Goal: Task Accomplishment & Management: Complete application form

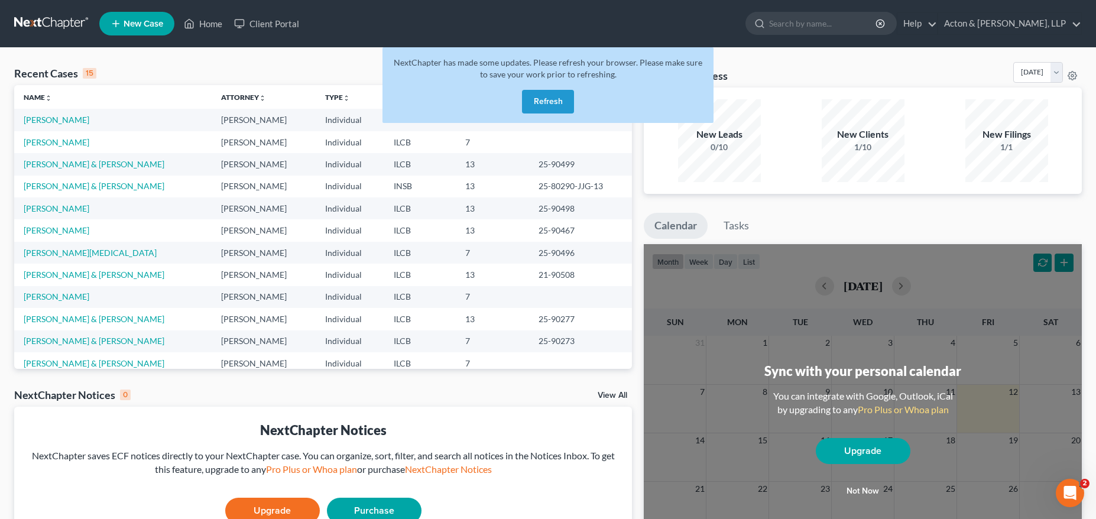
click at [310, 66] on div "Recent Cases 15 View All" at bounding box center [323, 73] width 618 height 23
click at [69, 122] on link "[PERSON_NAME]" at bounding box center [57, 120] width 66 height 10
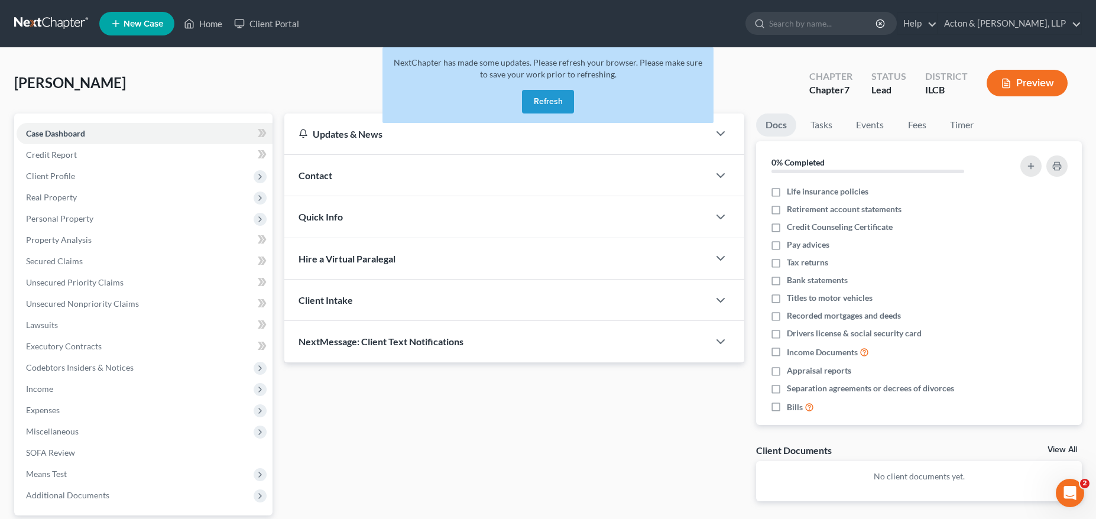
click at [547, 101] on button "Refresh" at bounding box center [548, 102] width 52 height 24
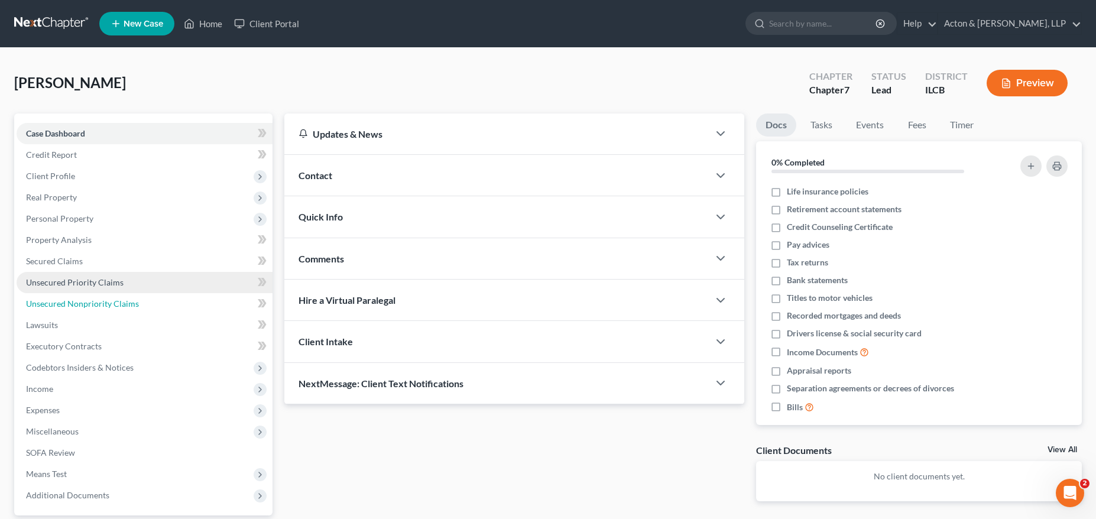
drag, startPoint x: 103, startPoint y: 304, endPoint x: 179, endPoint y: 287, distance: 77.7
click at [103, 304] on span "Unsecured Nonpriority Claims" at bounding box center [82, 303] width 113 height 10
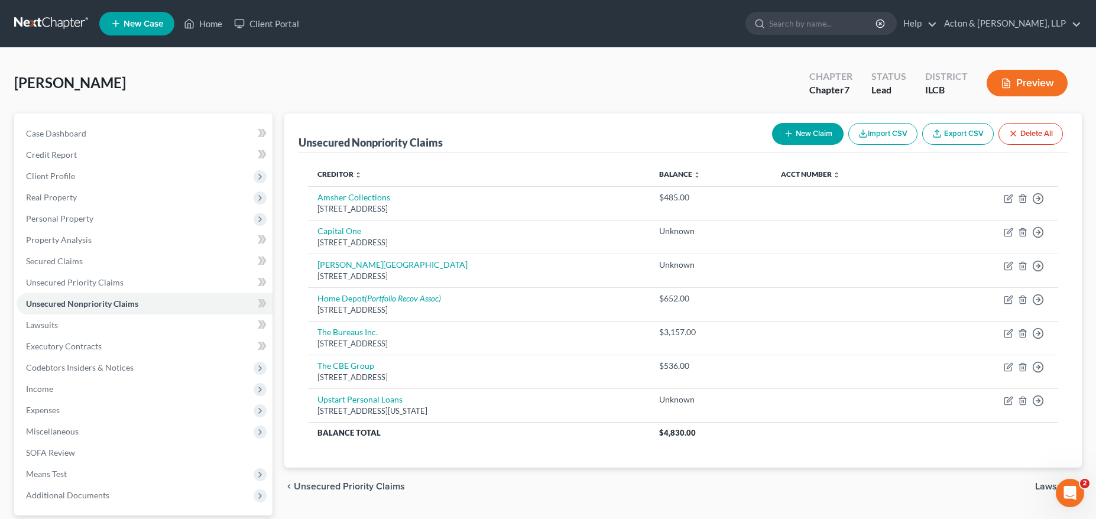
click at [793, 130] on button "New Claim" at bounding box center [808, 134] width 72 height 22
select select "0"
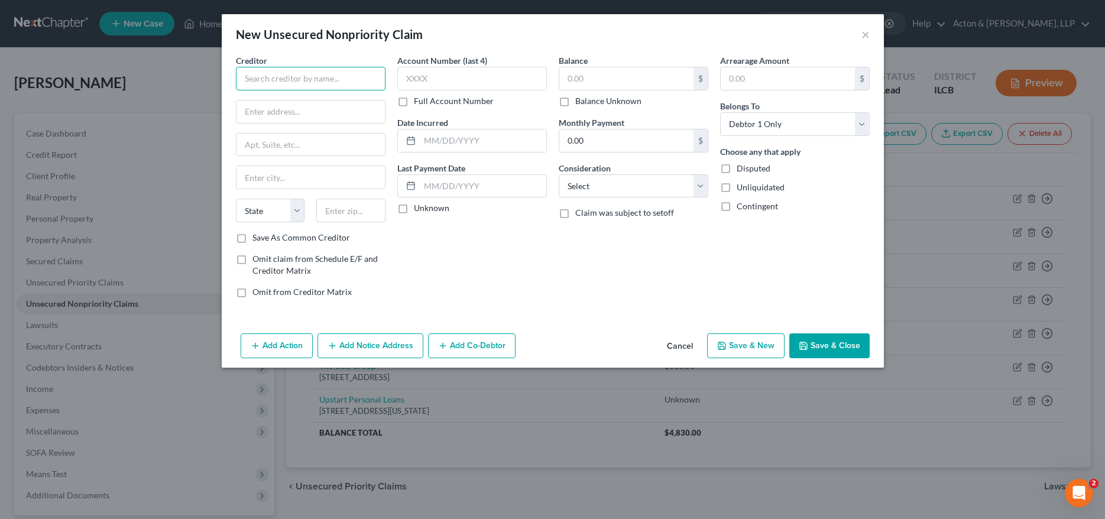
click at [301, 79] on input "text" at bounding box center [311, 79] width 150 height 24
click at [329, 78] on input "text" at bounding box center [311, 79] width 150 height 24
type input "m"
click at [307, 111] on div "[STREET_ADDRESS]" at bounding box center [306, 110] width 123 height 10
type input "Midstate Collection Solution"
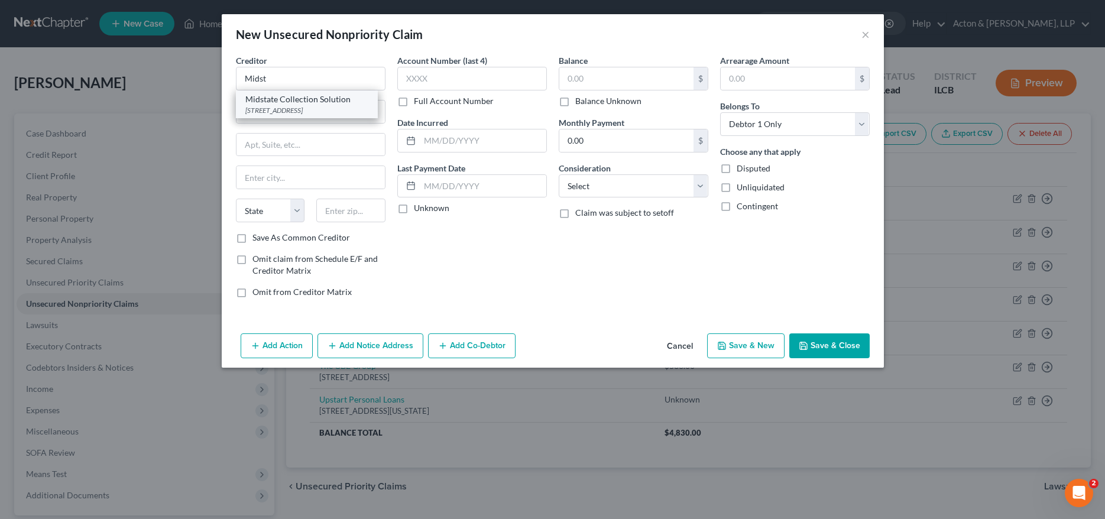
type input "[STREET_ADDRESS]"
type input "Suite B"
type input "Champaign"
select select "14"
type input "61821"
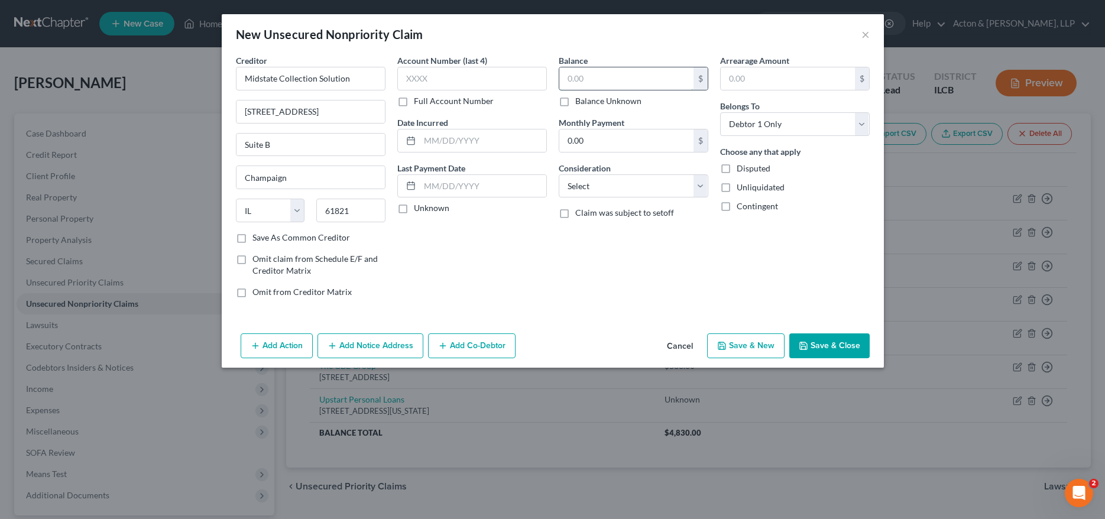
click at [591, 86] on input "text" at bounding box center [626, 78] width 134 height 22
type input "130"
click at [590, 186] on select "Select Cable / Satellite Services Collection Agency Credit Card Debt Debt Couns…" at bounding box center [634, 186] width 150 height 24
click at [559, 174] on select "Select Cable / Satellite Services Collection Agency Credit Card Debt Debt Couns…" at bounding box center [634, 186] width 150 height 24
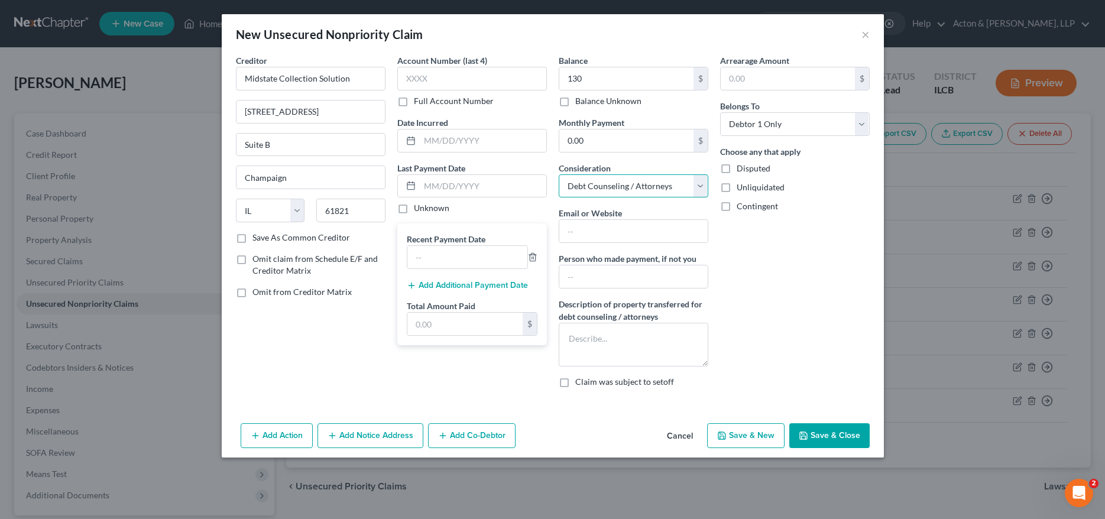
drag, startPoint x: 605, startPoint y: 188, endPoint x: 605, endPoint y: 197, distance: 8.9
click at [605, 188] on select "Select Cable / Satellite Services Collection Agency Credit Card Debt Debt Couns…" at bounding box center [634, 186] width 150 height 24
select select "1"
click at [559, 174] on select "Select Cable / Satellite Services Collection Agency Credit Card Debt Debt Couns…" at bounding box center [634, 186] width 150 height 24
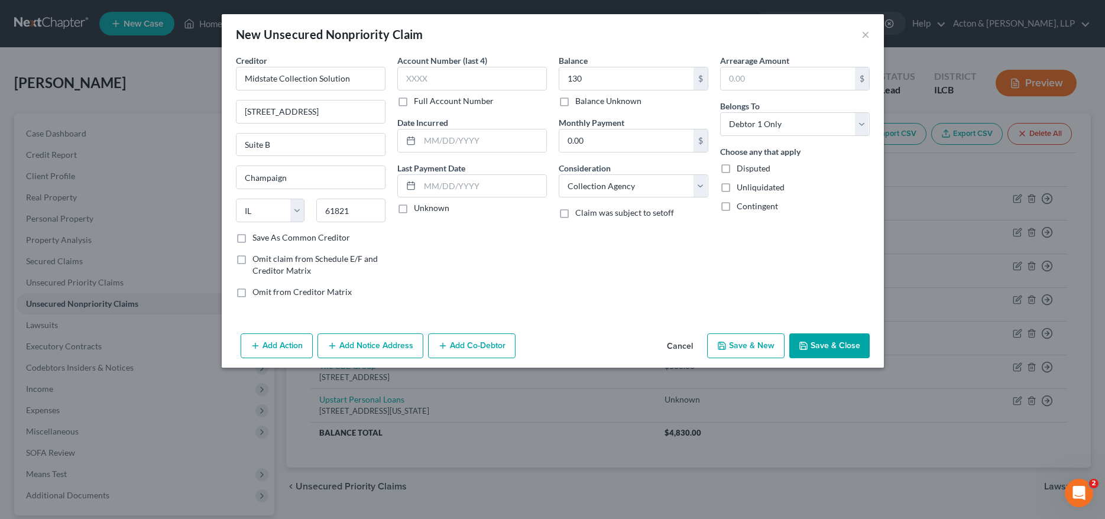
click at [807, 329] on div "Add Action Add Notice Address Add Co-Debtor Cancel Save & New Save & Close" at bounding box center [553, 348] width 662 height 39
click at [816, 351] on button "Save & Close" at bounding box center [829, 345] width 80 height 25
type input "130.00"
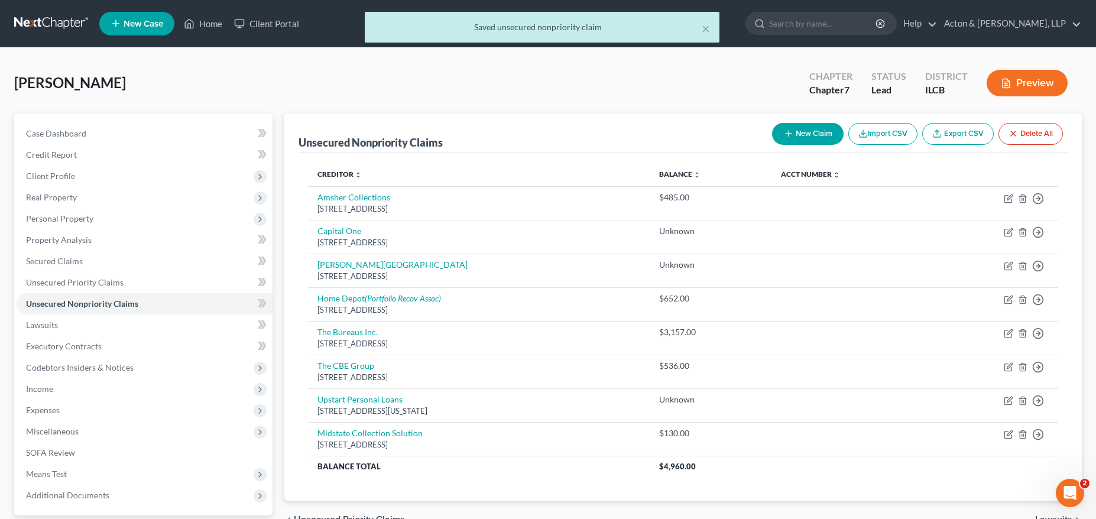
click at [805, 137] on button "New Claim" at bounding box center [808, 134] width 72 height 22
select select "0"
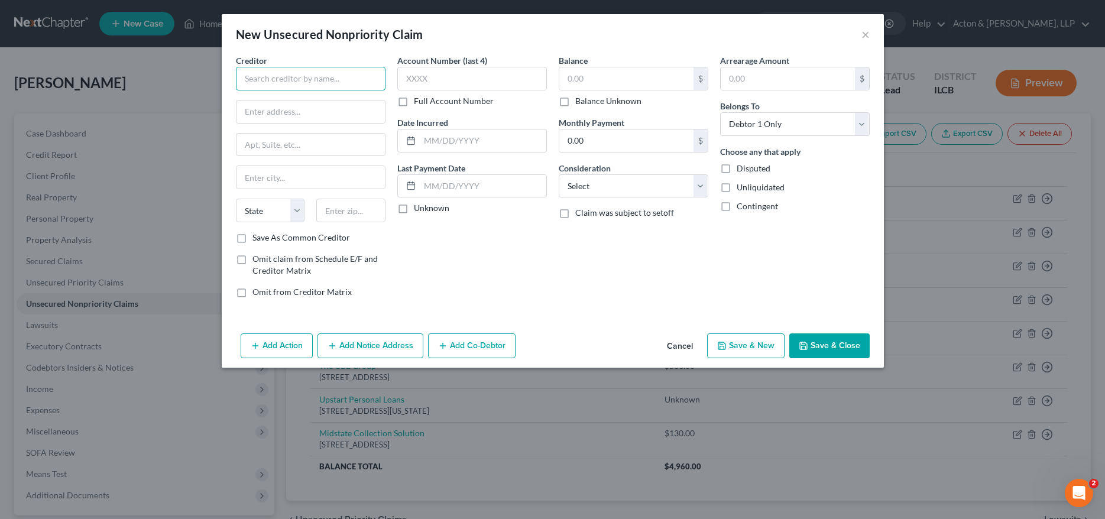
click at [352, 79] on input "text" at bounding box center [311, 79] width 150 height 24
click at [290, 102] on div "Midstate Collection Solution" at bounding box center [306, 99] width 123 height 12
type input "Midstate Collection Solution"
type input "[STREET_ADDRESS]"
type input "Suite B"
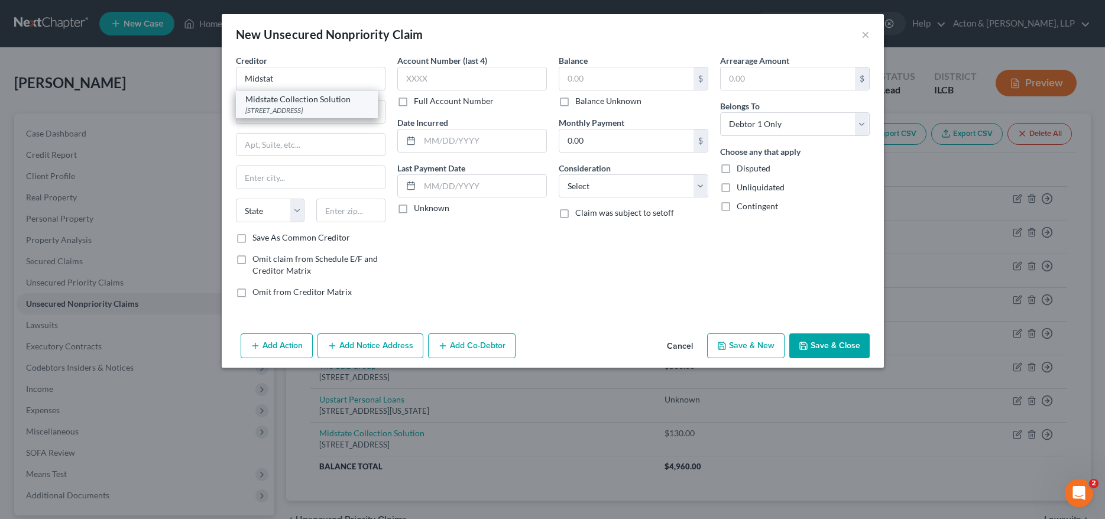
type input "Champaign"
select select "14"
type input "61821"
click at [590, 82] on input "text" at bounding box center [626, 78] width 134 height 22
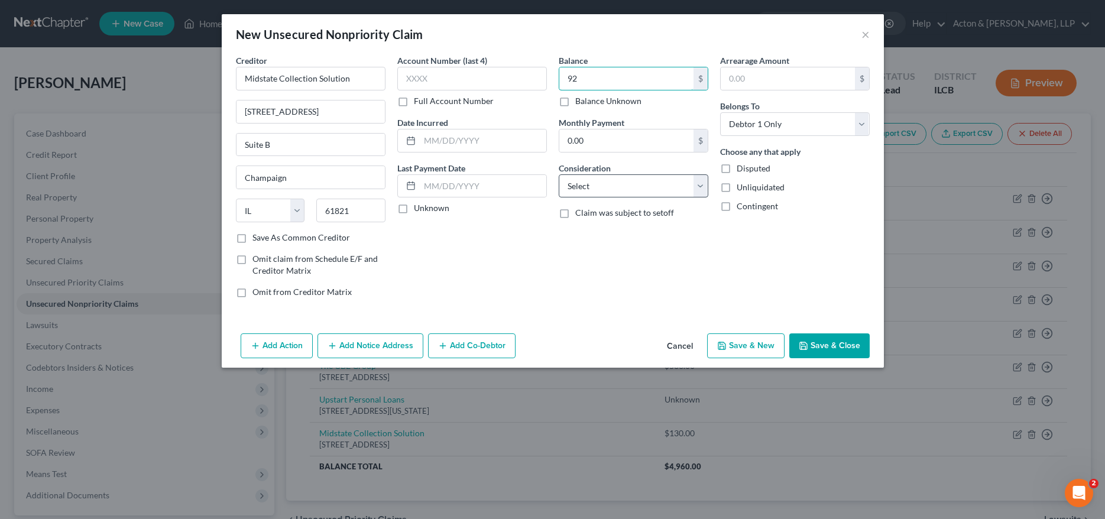
type input "92"
drag, startPoint x: 611, startPoint y: 185, endPoint x: 612, endPoint y: 194, distance: 8.9
click at [611, 185] on select "Select Cable / Satellite Services Collection Agency Credit Card Debt Debt Couns…" at bounding box center [634, 186] width 150 height 24
select select "1"
click at [559, 174] on select "Select Cable / Satellite Services Collection Agency Credit Card Debt Debt Couns…" at bounding box center [634, 186] width 150 height 24
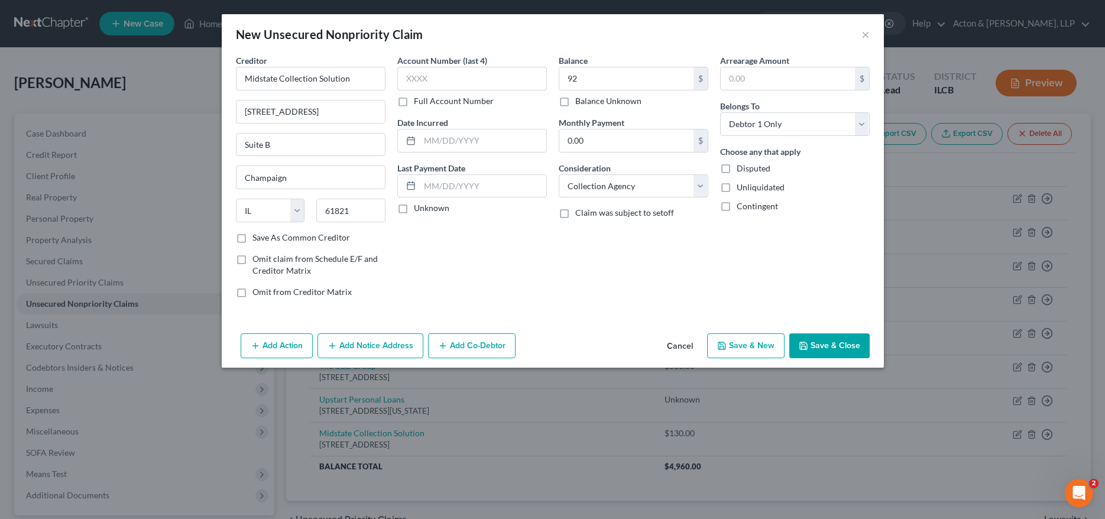
click at [832, 345] on button "Save & Close" at bounding box center [829, 345] width 80 height 25
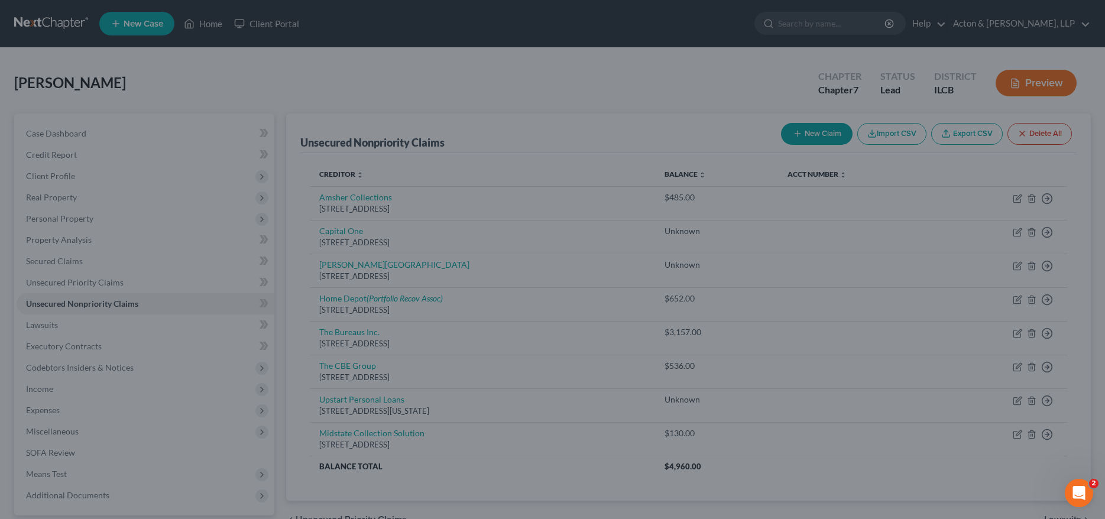
type input "92.00"
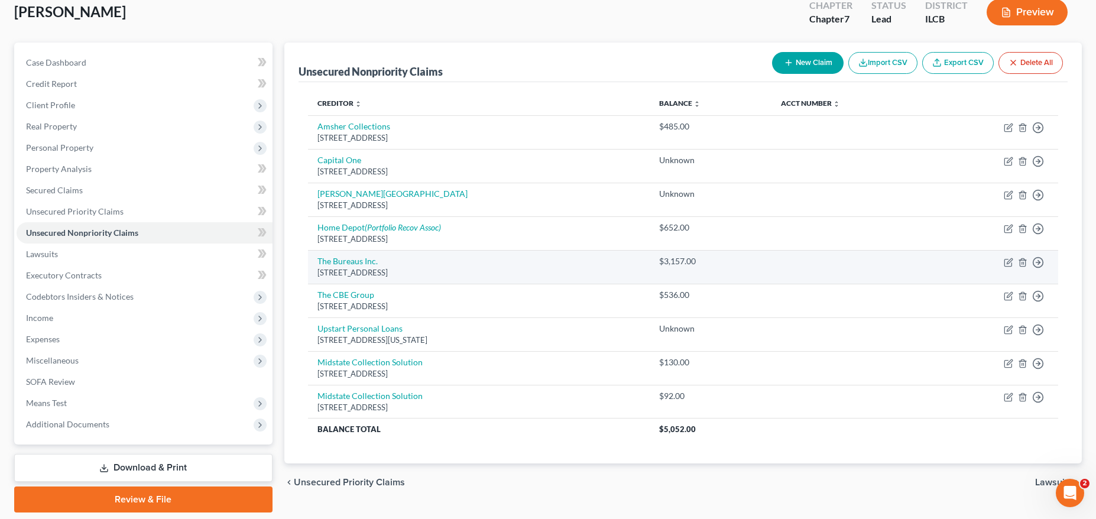
scroll to position [50, 0]
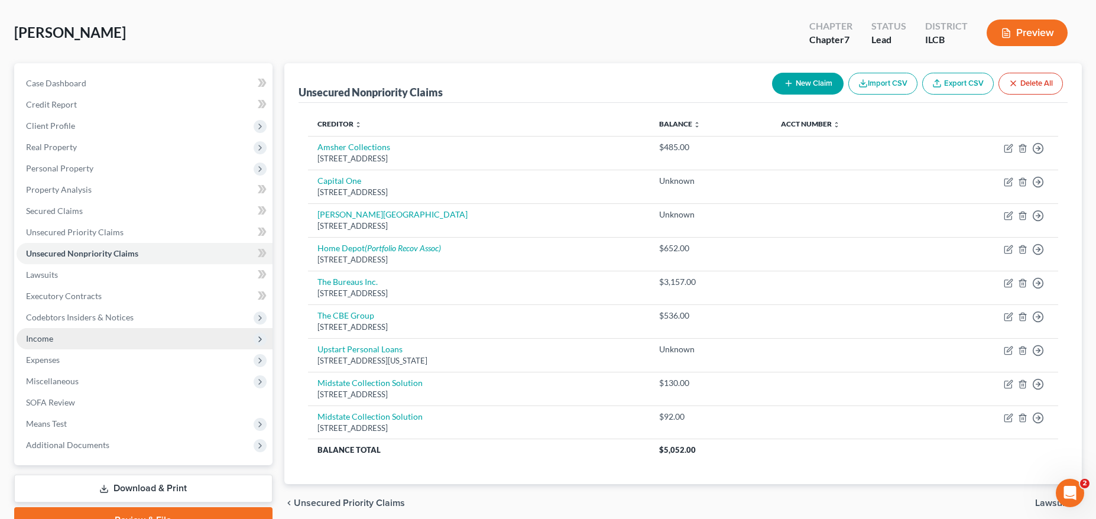
click at [81, 333] on span "Income" at bounding box center [145, 338] width 256 height 21
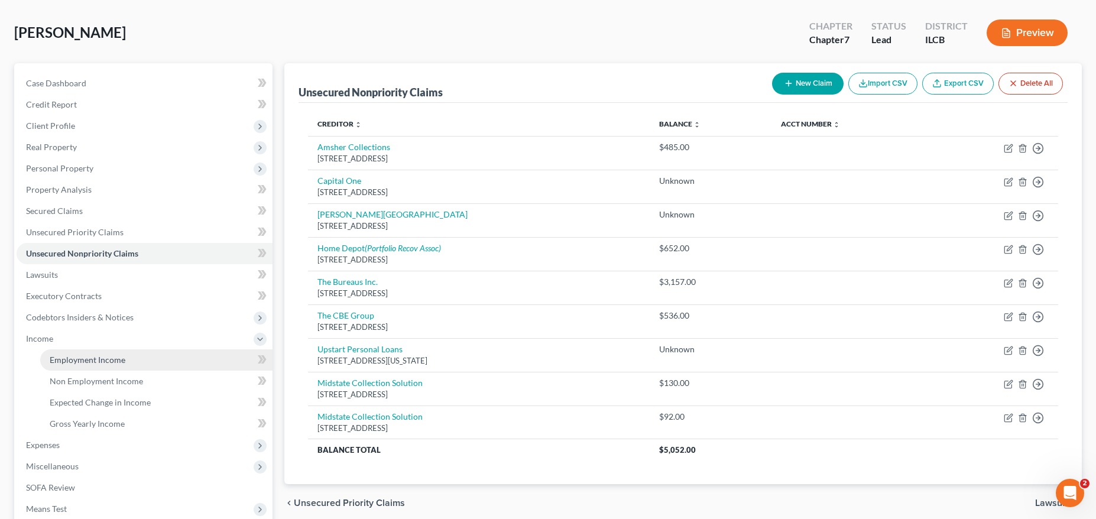
click at [137, 368] on link "Employment Income" at bounding box center [156, 359] width 232 height 21
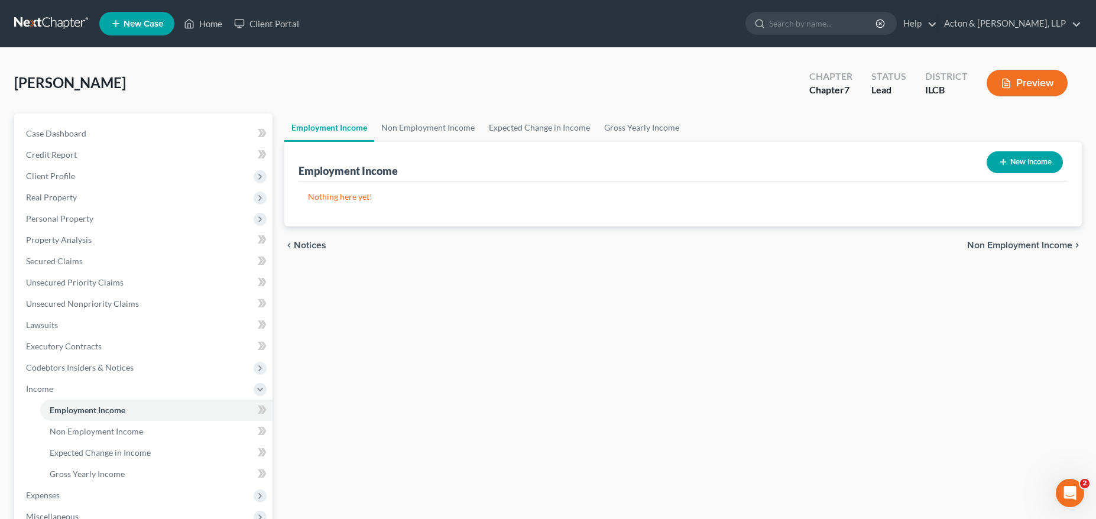
click at [1007, 160] on button "New Income" at bounding box center [1025, 162] width 76 height 22
select select "0"
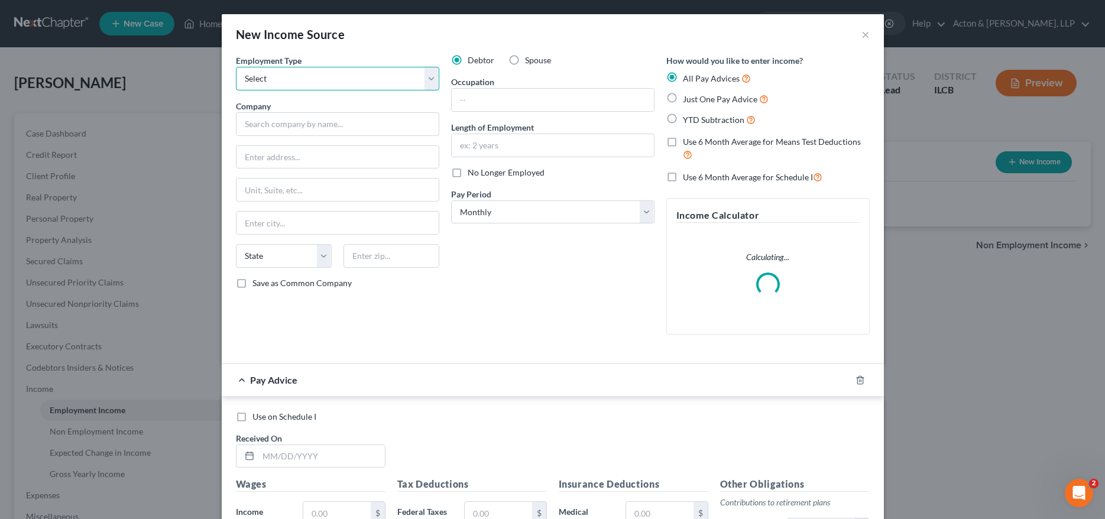
click at [310, 79] on select "Select Full or [DEMOGRAPHIC_DATA] Employment Self Employment" at bounding box center [337, 79] width 203 height 24
select select "0"
click at [236, 67] on select "Select Full or [DEMOGRAPHIC_DATA] Employment Self Employment" at bounding box center [337, 79] width 203 height 24
click at [305, 132] on input "text" at bounding box center [337, 124] width 203 height 24
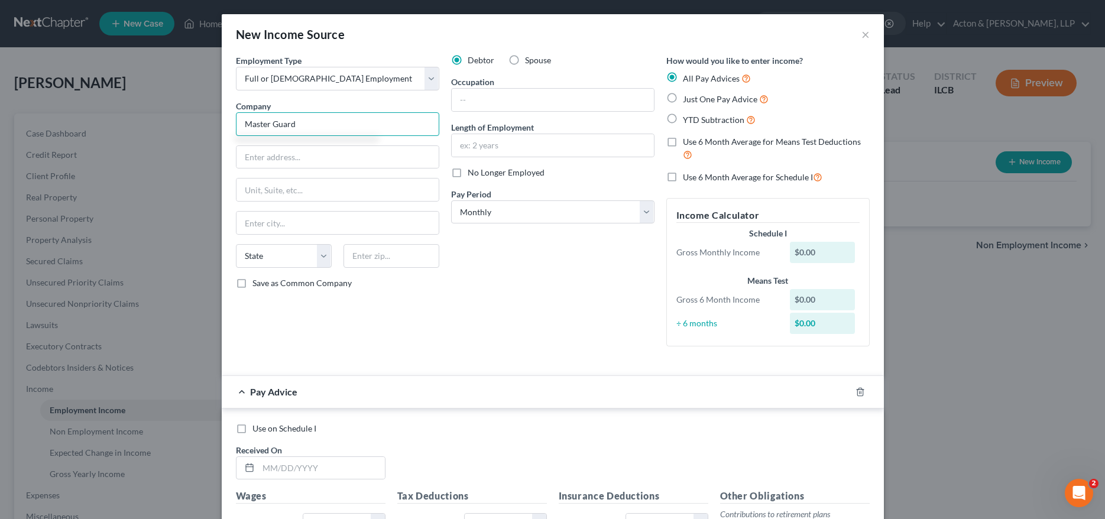
type input "Master Guard"
type input "[STREET_ADDRESS]"
click at [362, 259] on input "text" at bounding box center [391, 256] width 96 height 24
type input "47987"
click at [505, 145] on input "text" at bounding box center [553, 145] width 202 height 22
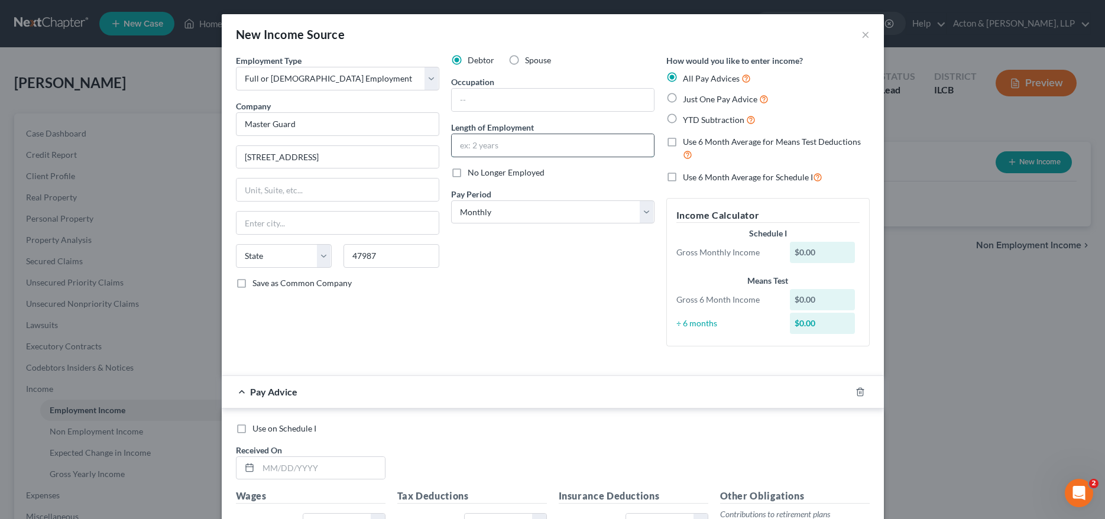
type input "[GEOGRAPHIC_DATA]"
select select "15"
type input "7 years"
click at [497, 215] on select "Select Monthly Twice Monthly Every Other Week Weekly" at bounding box center [552, 212] width 203 height 24
select select "2"
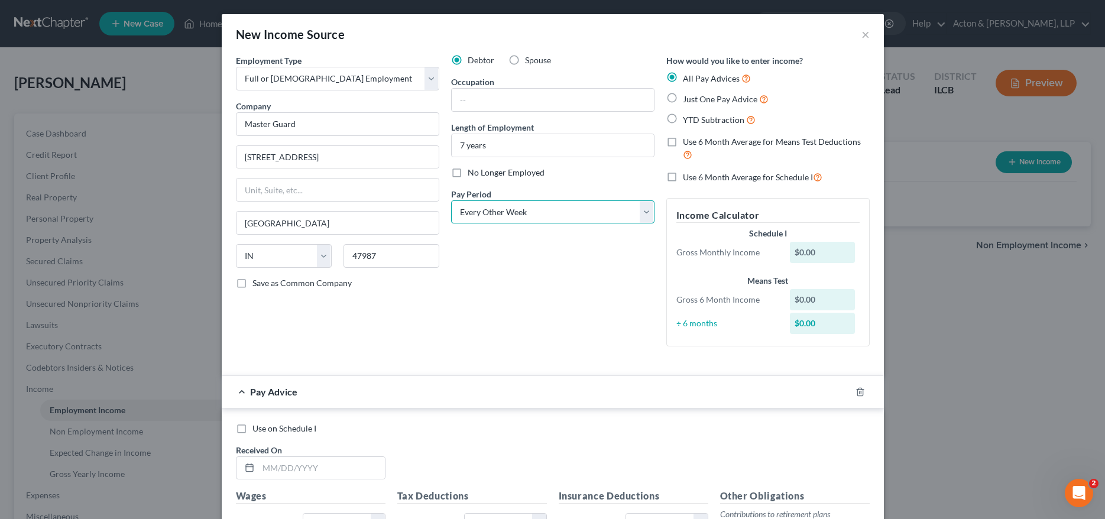
click at [451, 200] on select "Select Monthly Twice Monthly Every Other Week Weekly" at bounding box center [552, 212] width 203 height 24
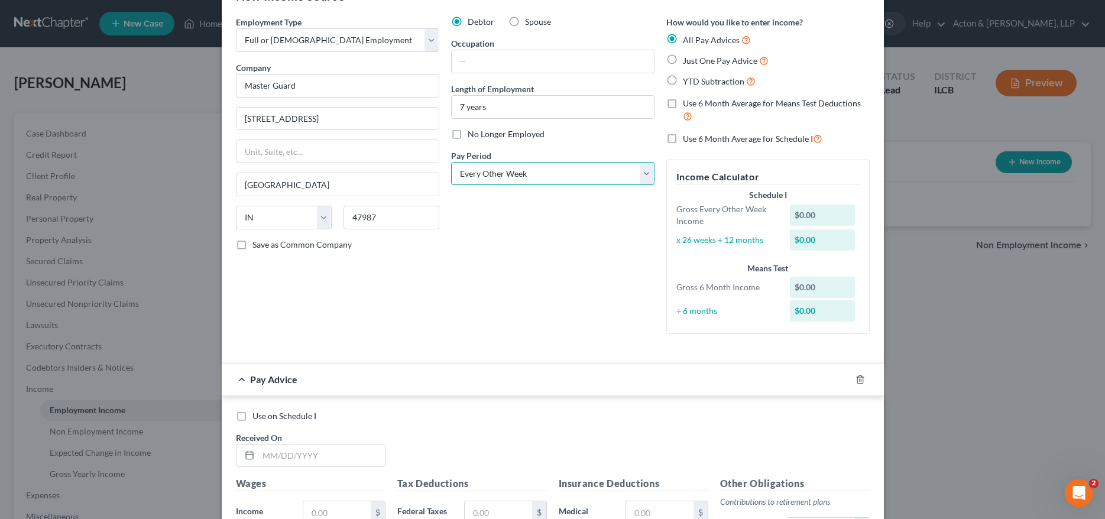
scroll to position [59, 0]
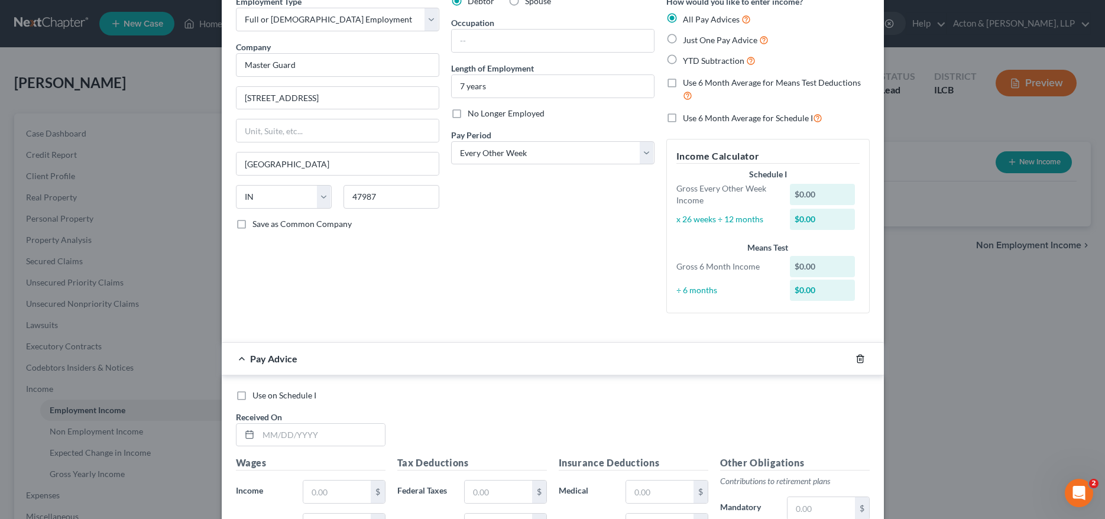
click at [856, 356] on polyline "button" at bounding box center [859, 356] width 7 height 0
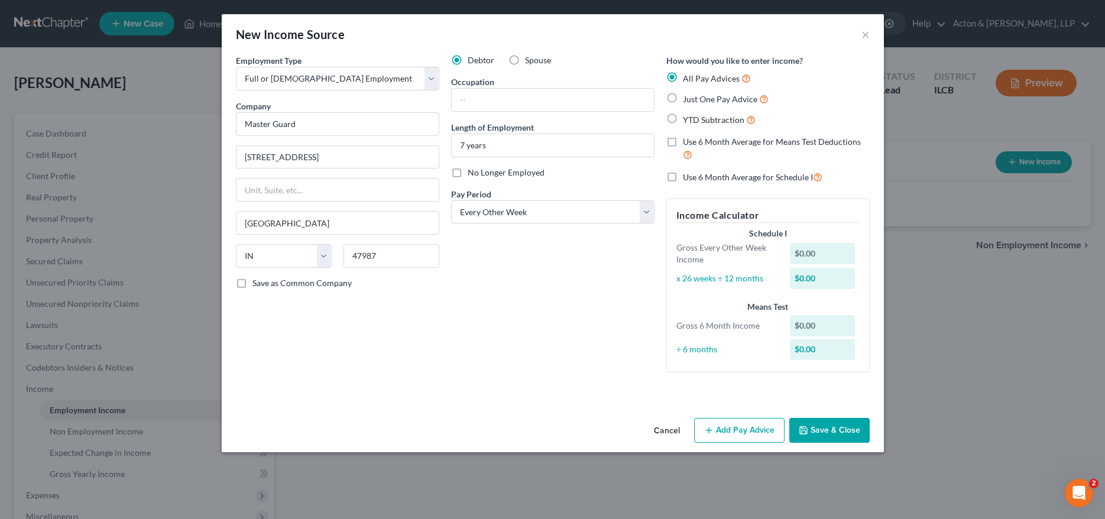
scroll to position [0, 0]
click at [838, 426] on button "Save & Close" at bounding box center [829, 430] width 80 height 25
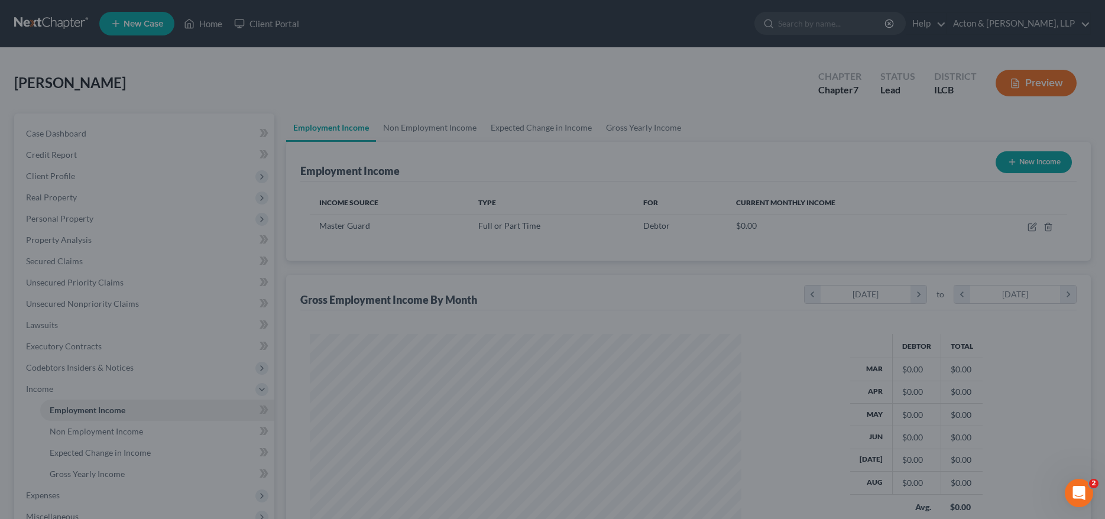
scroll to position [214, 452]
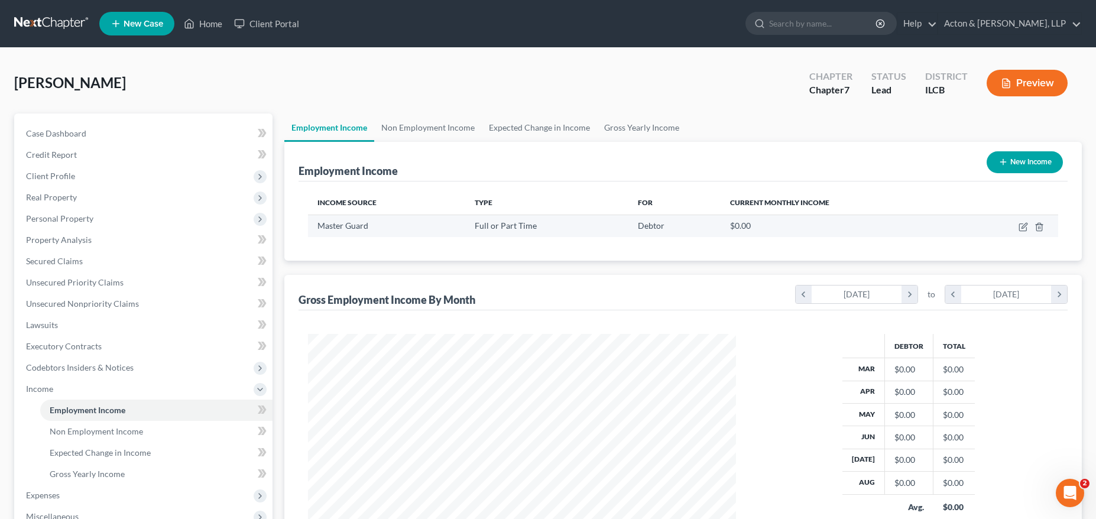
click at [1028, 227] on td at bounding box center [1008, 226] width 99 height 22
click at [1022, 231] on icon "button" at bounding box center [1022, 227] width 7 height 7
select select "0"
select select "15"
select select "2"
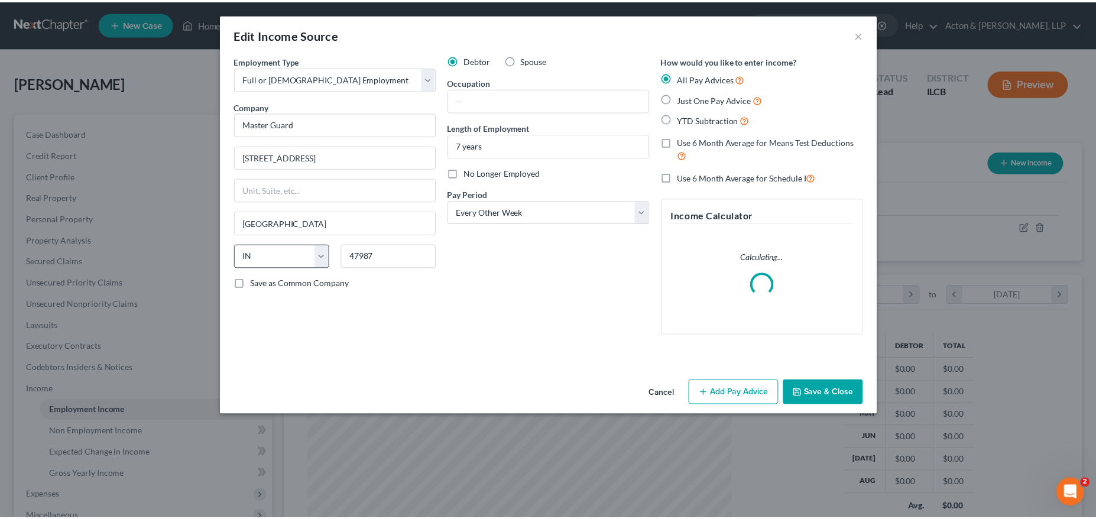
scroll to position [216, 456]
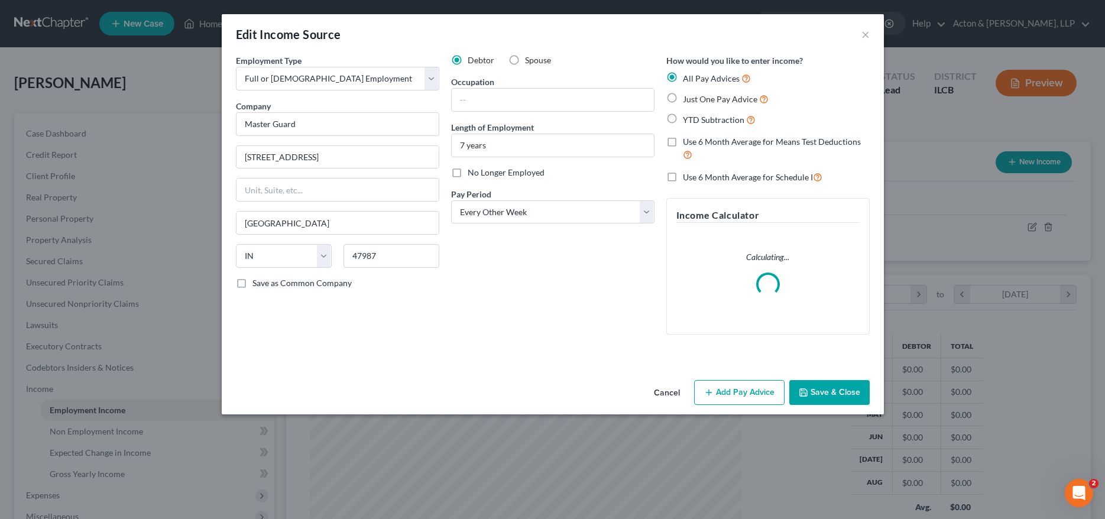
click at [252, 284] on label "Save as Common Company" at bounding box center [301, 283] width 99 height 12
click at [257, 284] on input "Save as Common Company" at bounding box center [261, 281] width 8 height 8
checkbox input "true"
click at [813, 390] on button "Save & Close" at bounding box center [829, 392] width 80 height 25
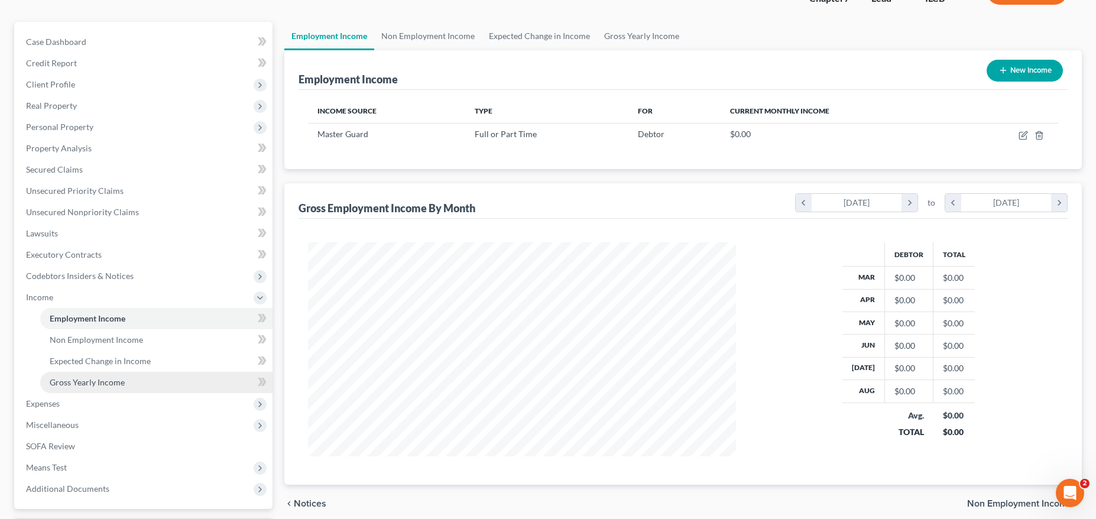
scroll to position [118, 0]
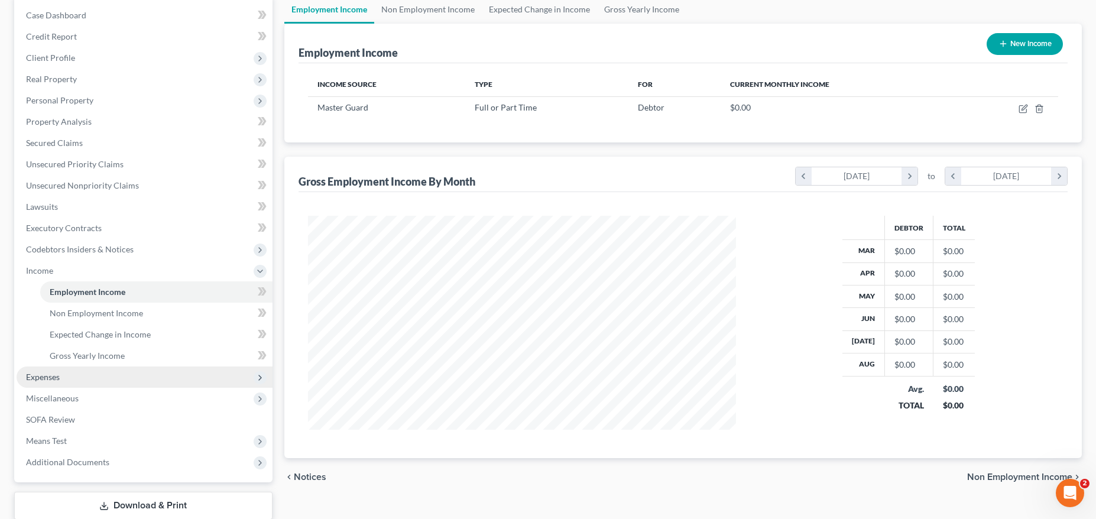
click at [40, 378] on span "Expenses" at bounding box center [43, 377] width 34 height 10
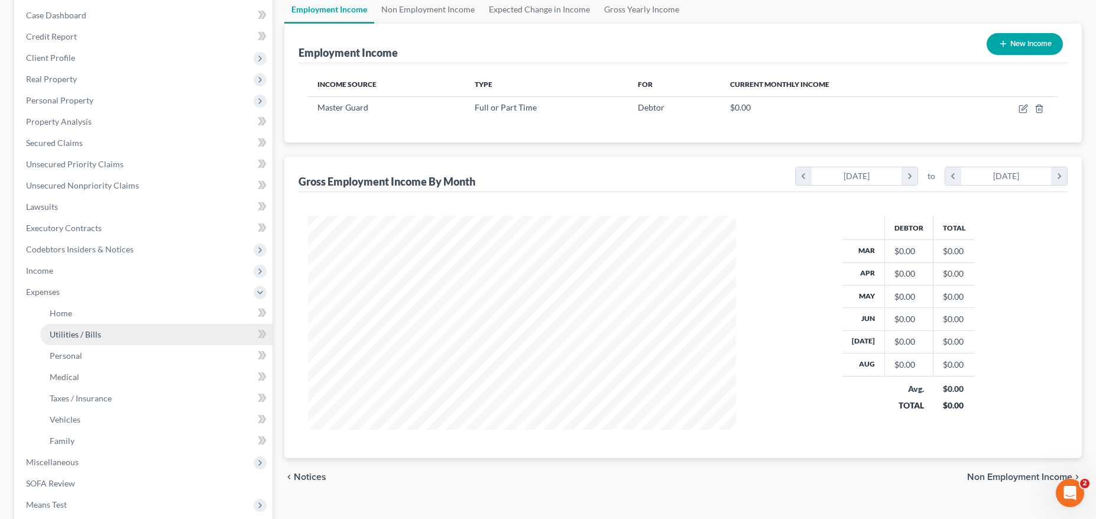
click at [123, 332] on link "Utilities / Bills" at bounding box center [156, 334] width 232 height 21
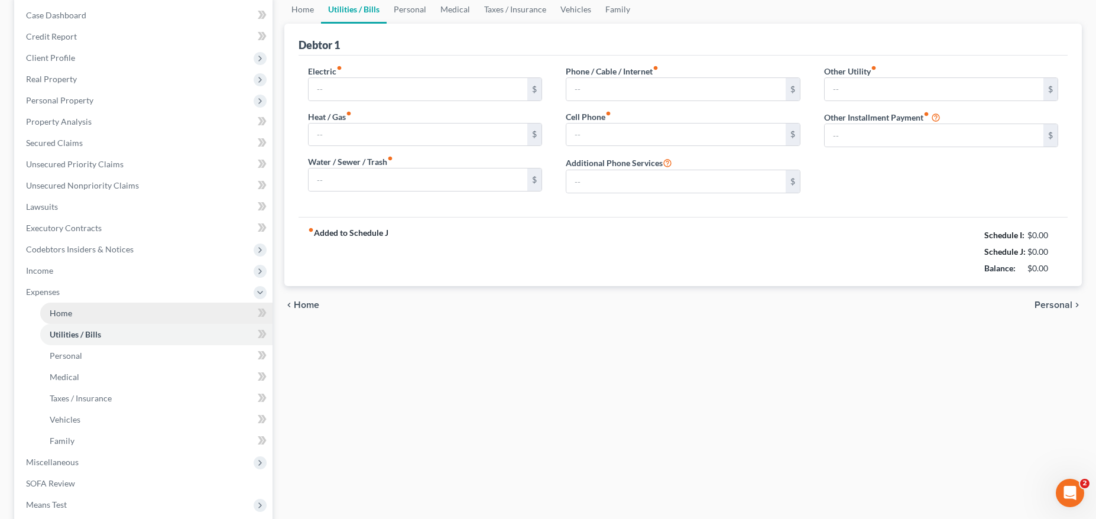
scroll to position [46, 0]
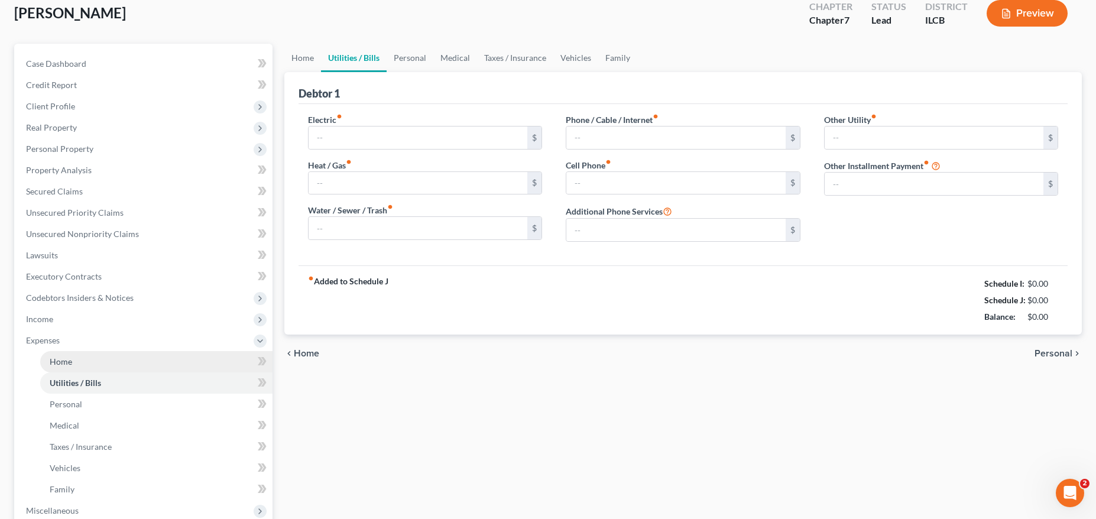
type input "0.00"
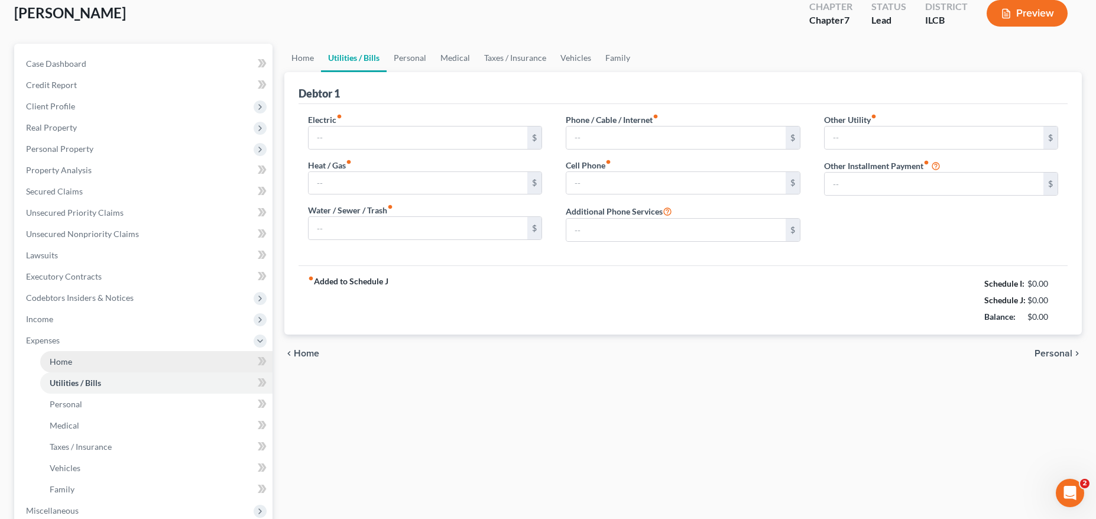
type input "0.00"
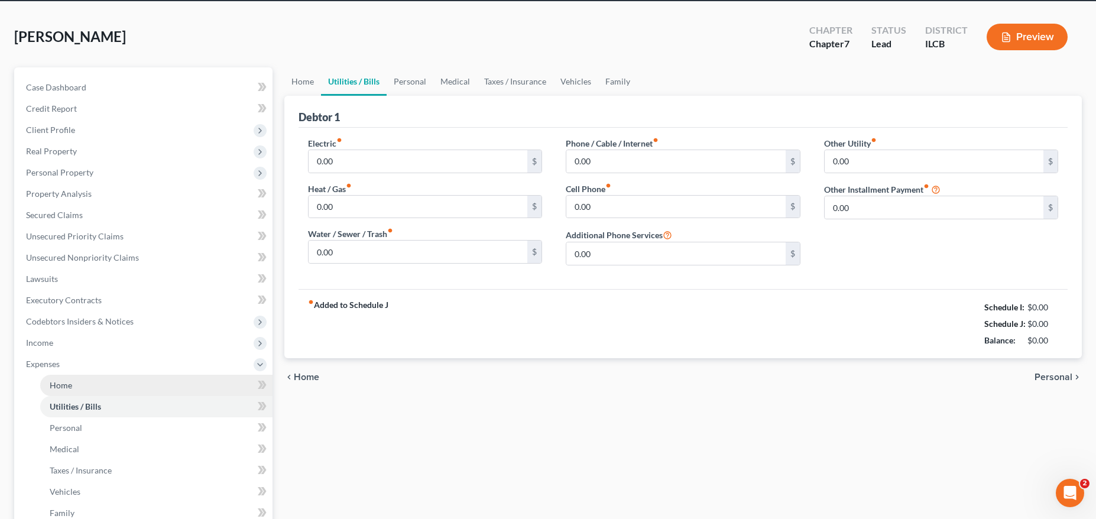
scroll to position [0, 0]
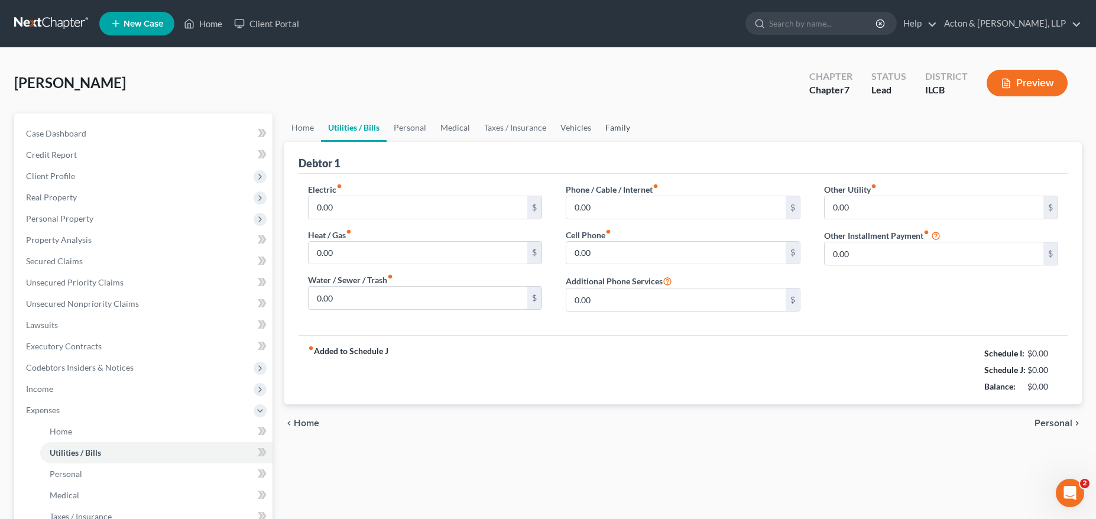
click at [611, 125] on link "Family" at bounding box center [617, 127] width 39 height 28
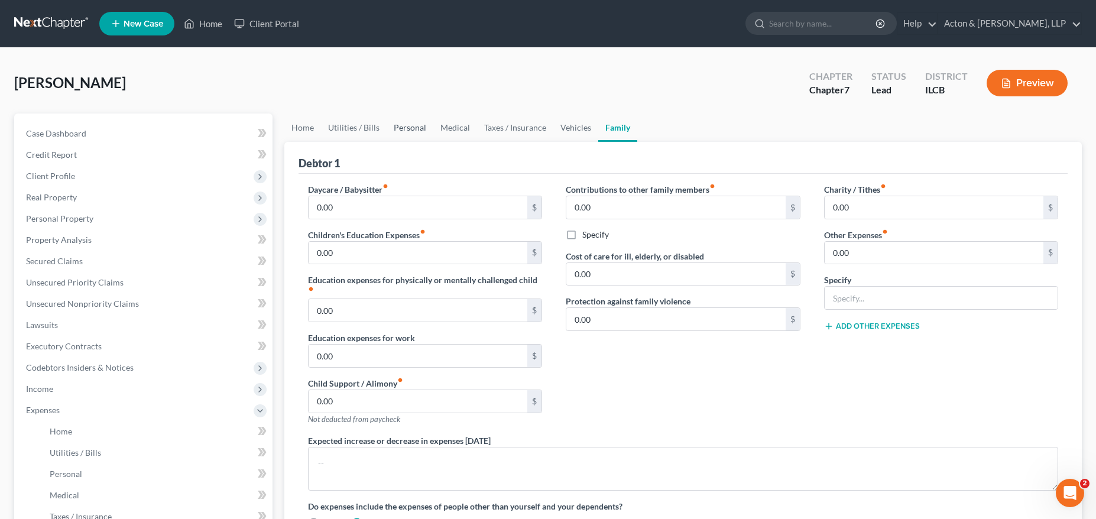
click at [412, 125] on link "Personal" at bounding box center [410, 127] width 47 height 28
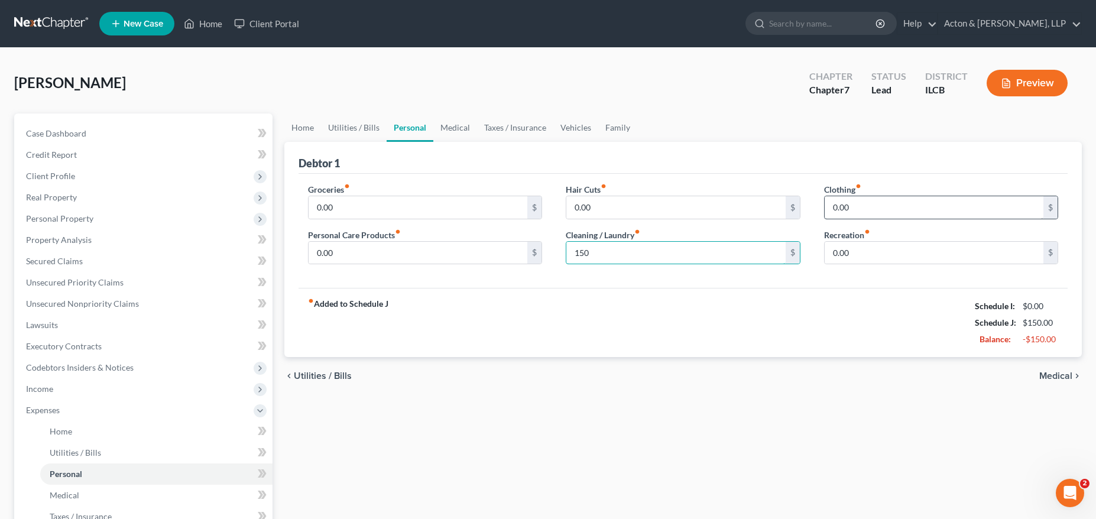
type input "150"
click at [338, 254] on input "0.00" at bounding box center [418, 253] width 219 height 22
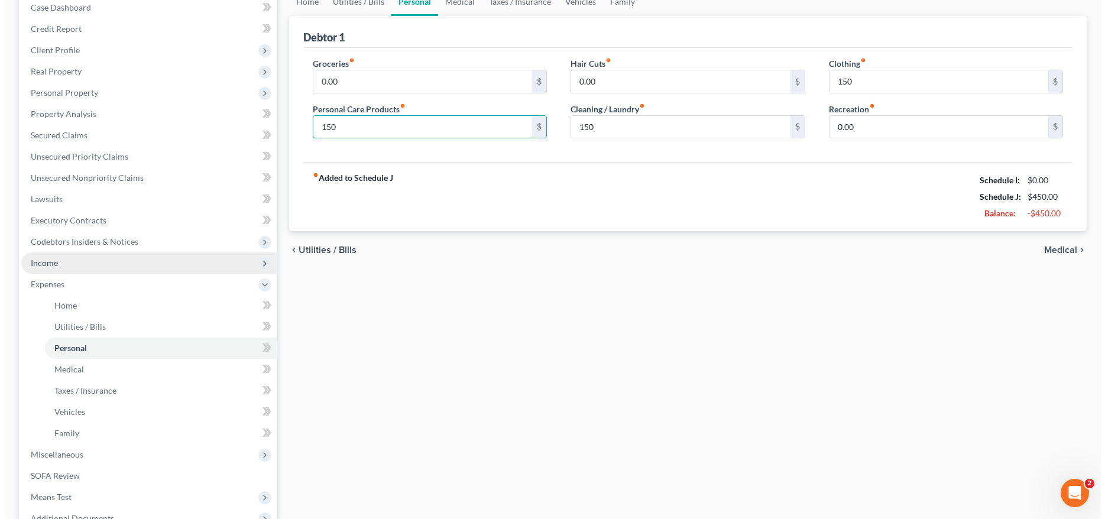
scroll to position [118, 0]
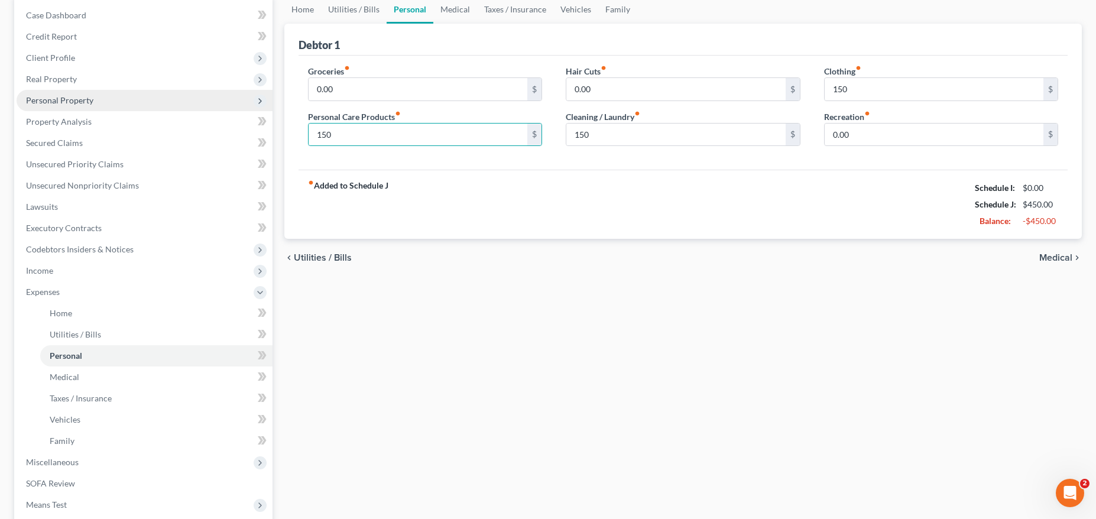
click at [61, 98] on span "Personal Property" at bounding box center [59, 100] width 67 height 10
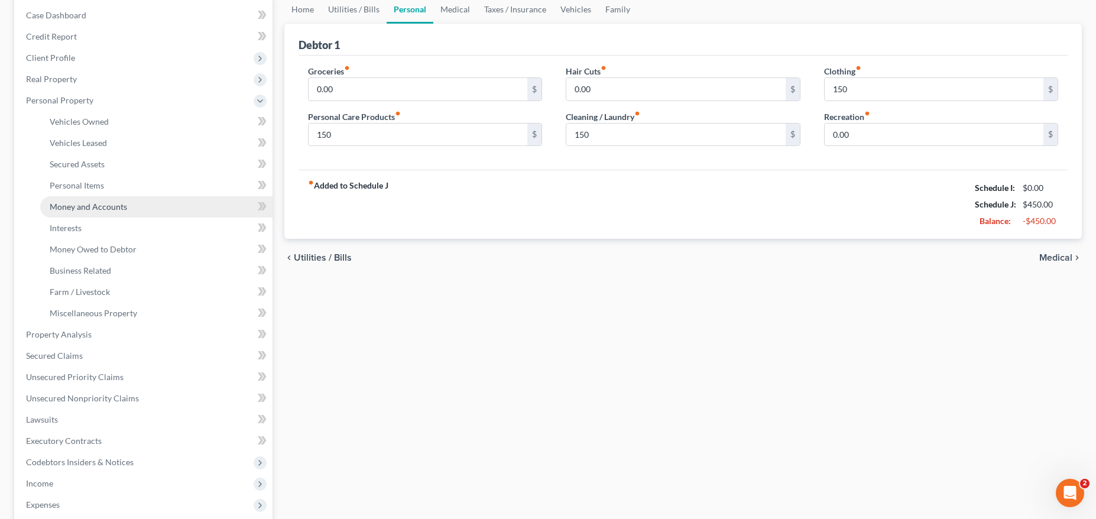
click at [93, 207] on span "Money and Accounts" at bounding box center [88, 207] width 77 height 10
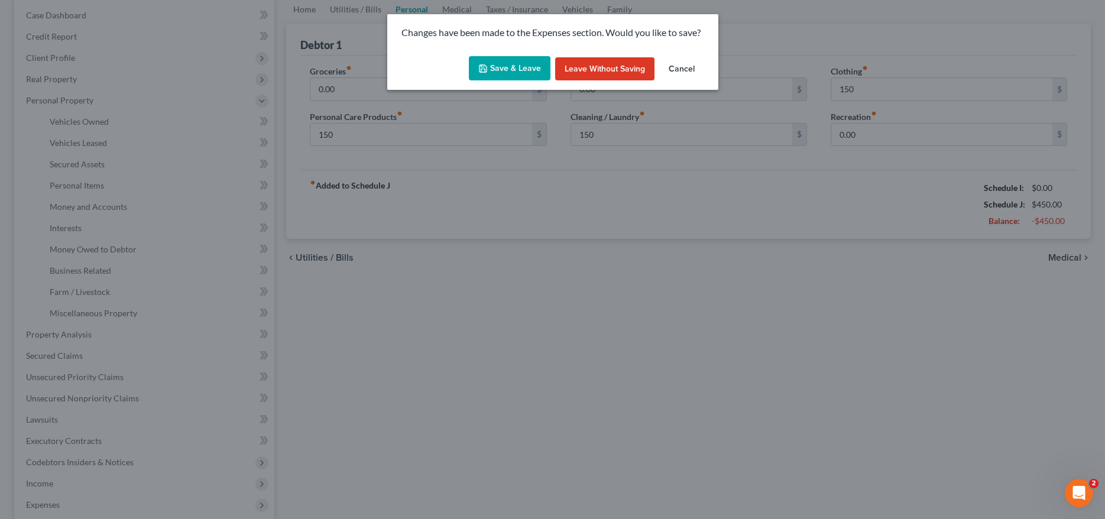
click at [512, 72] on button "Save & Leave" at bounding box center [510, 68] width 82 height 25
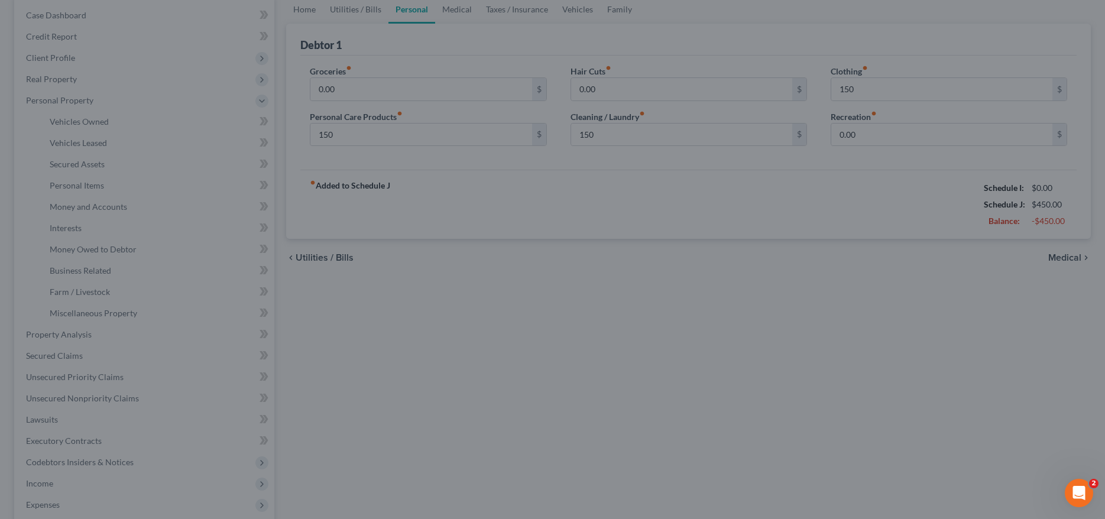
type input "150.00"
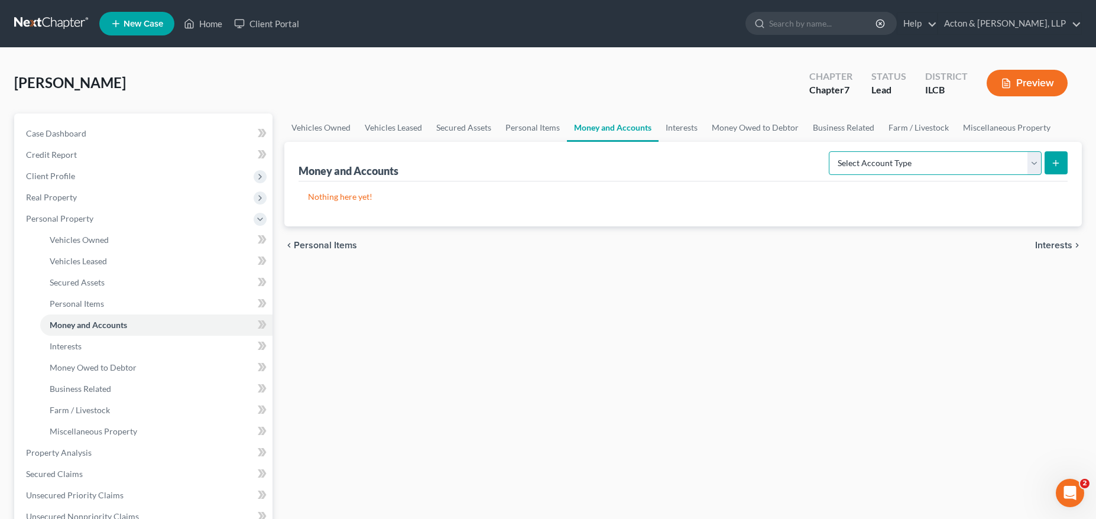
click at [930, 163] on select "Select Account Type Brokerage Cash on Hand Certificates of Deposit Checking Acc…" at bounding box center [935, 163] width 213 height 24
select select "other"
click at [831, 151] on select "Select Account Type Brokerage Cash on Hand Certificates of Deposit Checking Acc…" at bounding box center [935, 163] width 213 height 24
click at [1059, 161] on icon "submit" at bounding box center [1055, 162] width 9 height 9
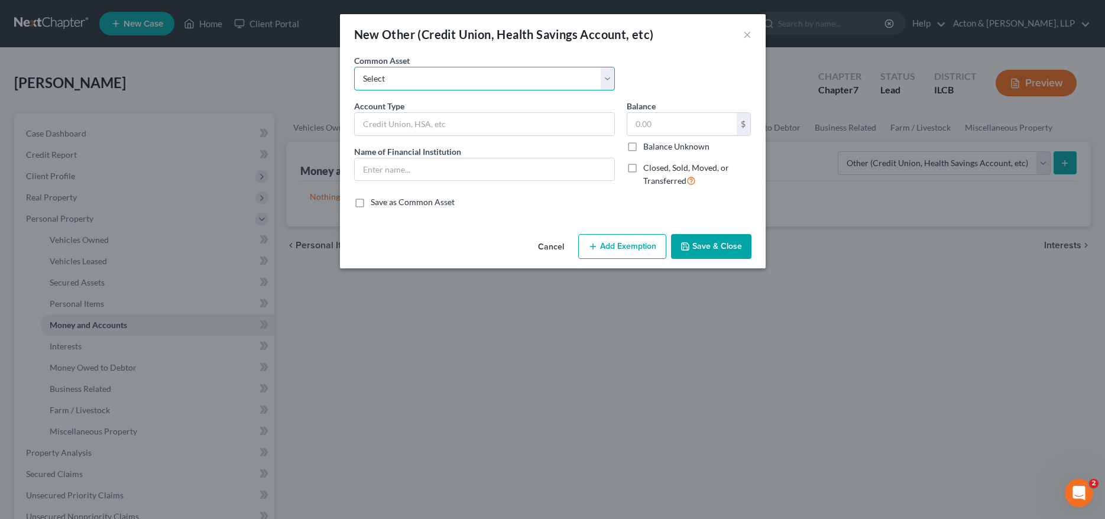
click at [382, 77] on select "Select Cash App PayPal Acorns Chime Card" at bounding box center [484, 79] width 261 height 24
select select "0"
click at [354, 67] on select "Select Cash App PayPal Acorns Chime Card" at bounding box center [484, 79] width 261 height 24
type input "Cash App"
type input "Cashapp"
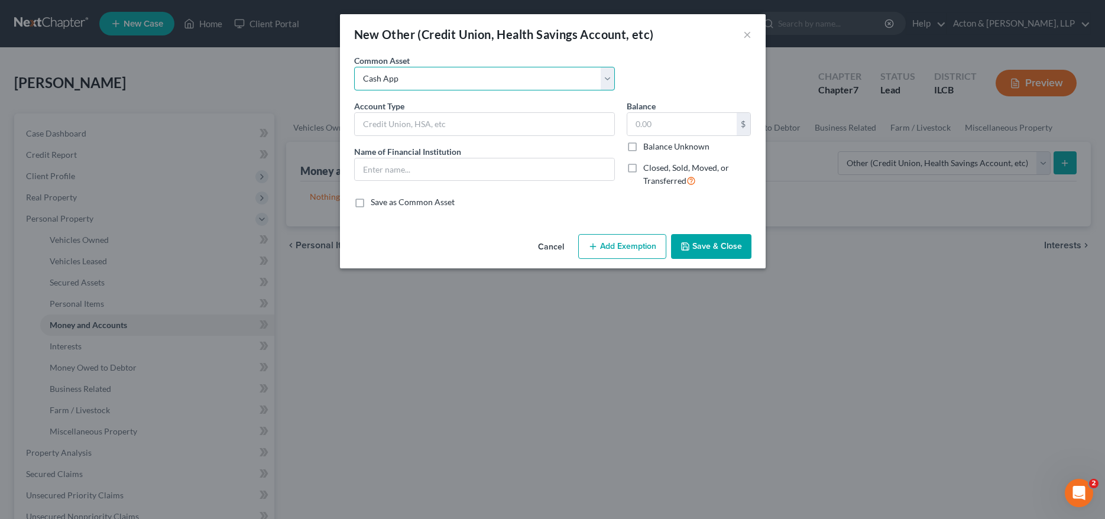
type input "6.00"
click at [408, 128] on input "Cash App" at bounding box center [484, 124] width 259 height 22
click at [680, 124] on input "6.00" at bounding box center [681, 124] width 109 height 22
click at [636, 249] on button "Add Exemption" at bounding box center [622, 246] width 88 height 25
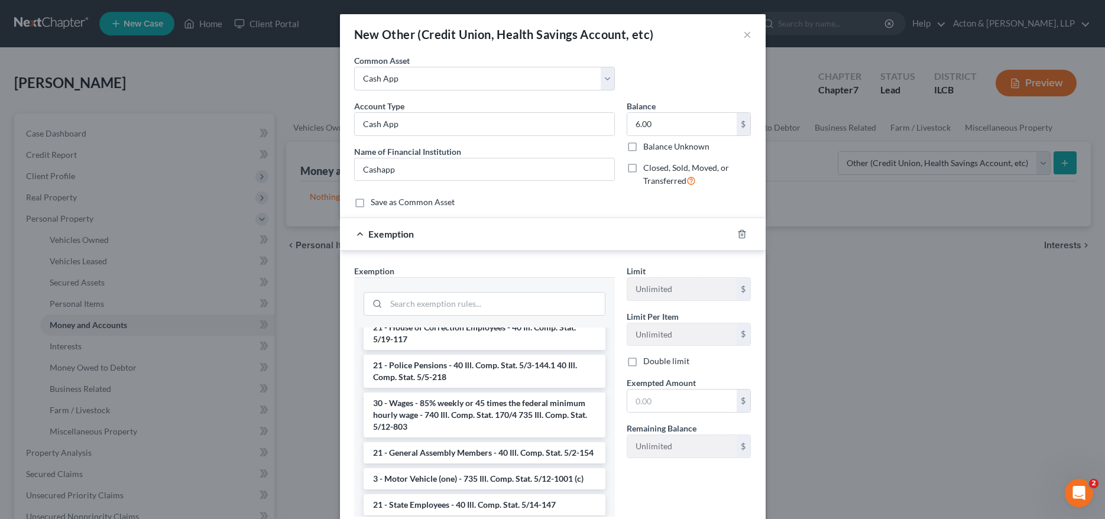
scroll to position [236, 0]
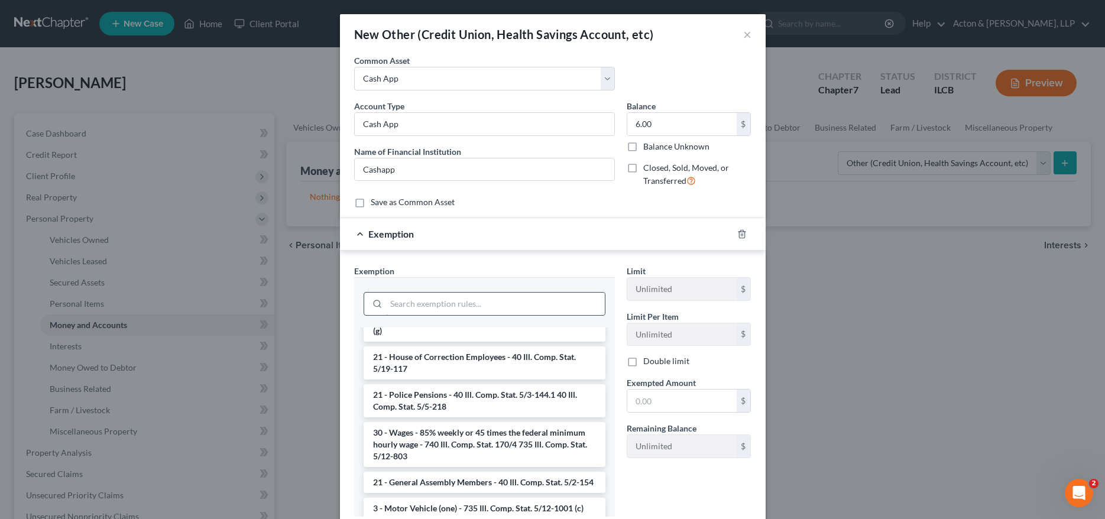
click at [411, 303] on input "search" at bounding box center [495, 304] width 219 height 22
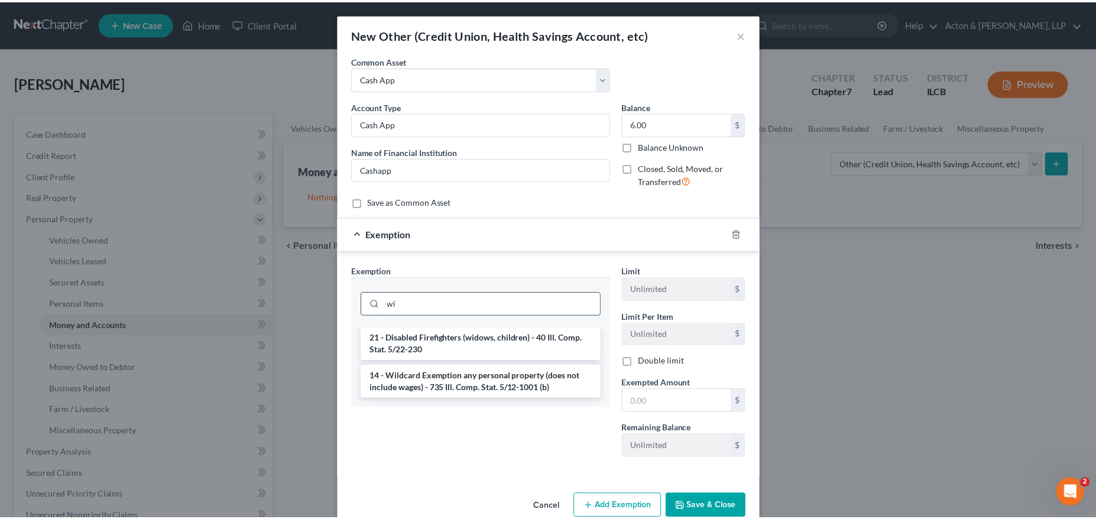
scroll to position [0, 0]
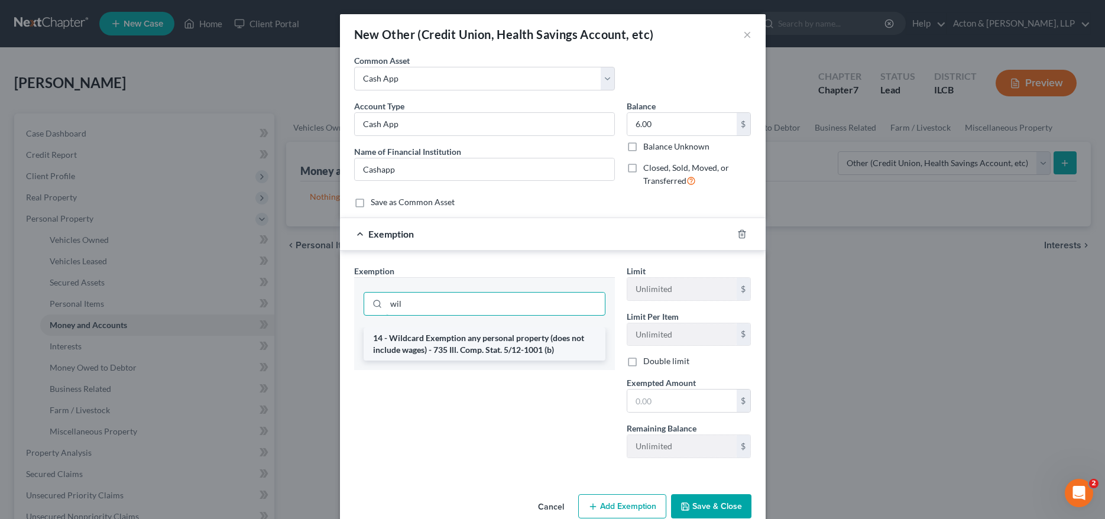
type input "wil"
click at [429, 335] on li "14 - Wildcard Exemption any personal property (does not include wages) - 735 Il…" at bounding box center [485, 343] width 242 height 33
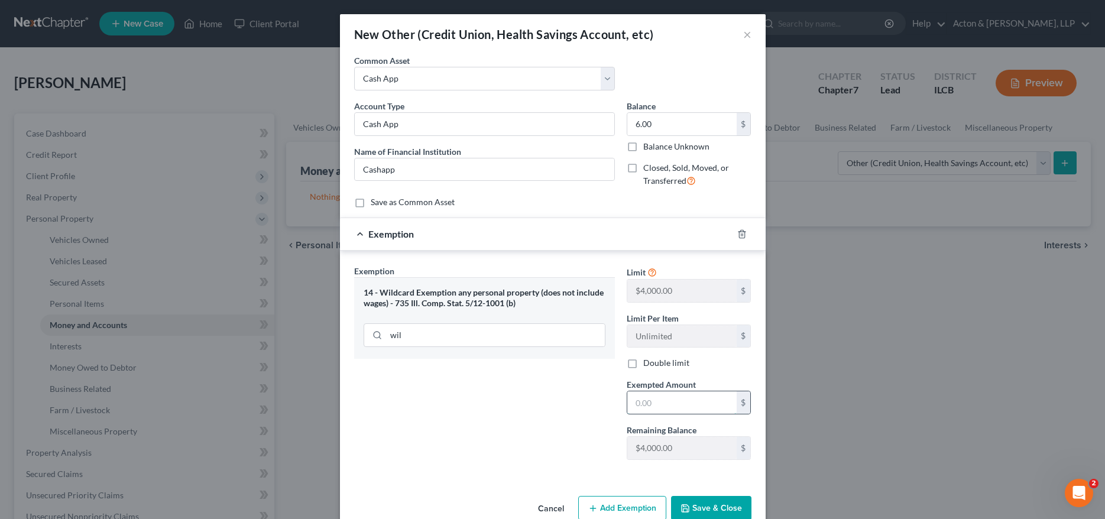
click at [647, 409] on input "text" at bounding box center [681, 402] width 109 height 22
type input "6.0"
click at [714, 504] on button "Save & Close" at bounding box center [711, 508] width 80 height 25
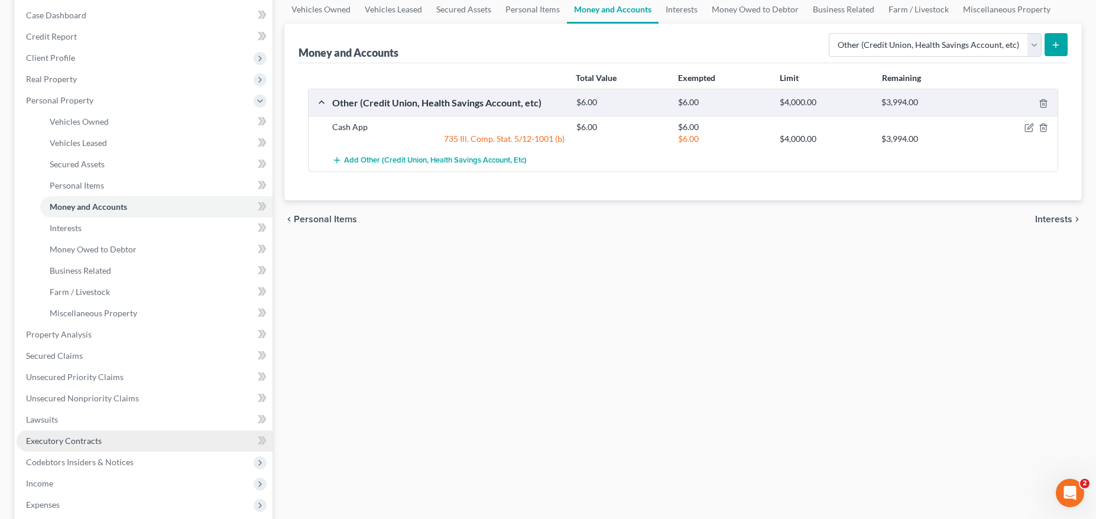
scroll to position [177, 0]
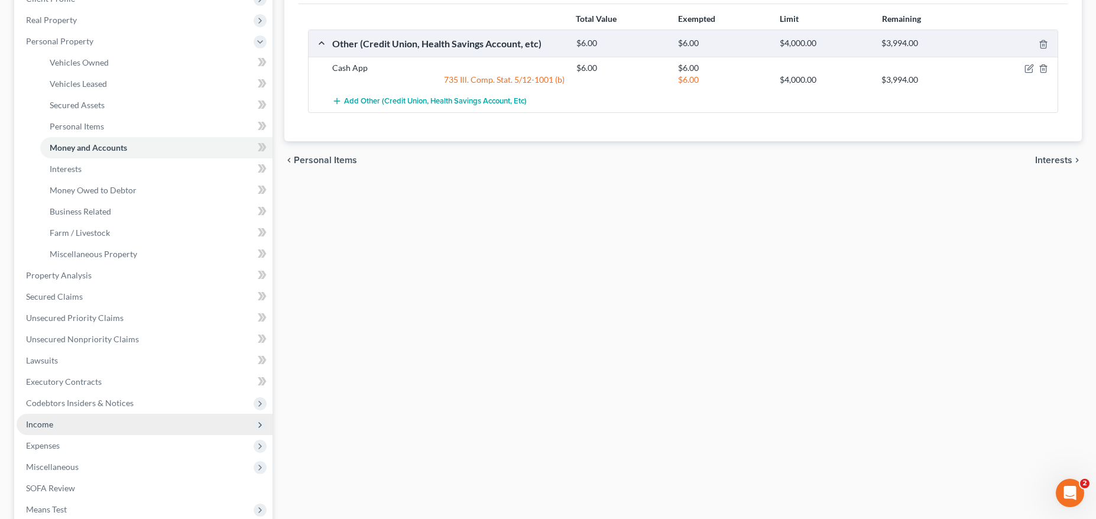
click at [57, 422] on span "Income" at bounding box center [145, 424] width 256 height 21
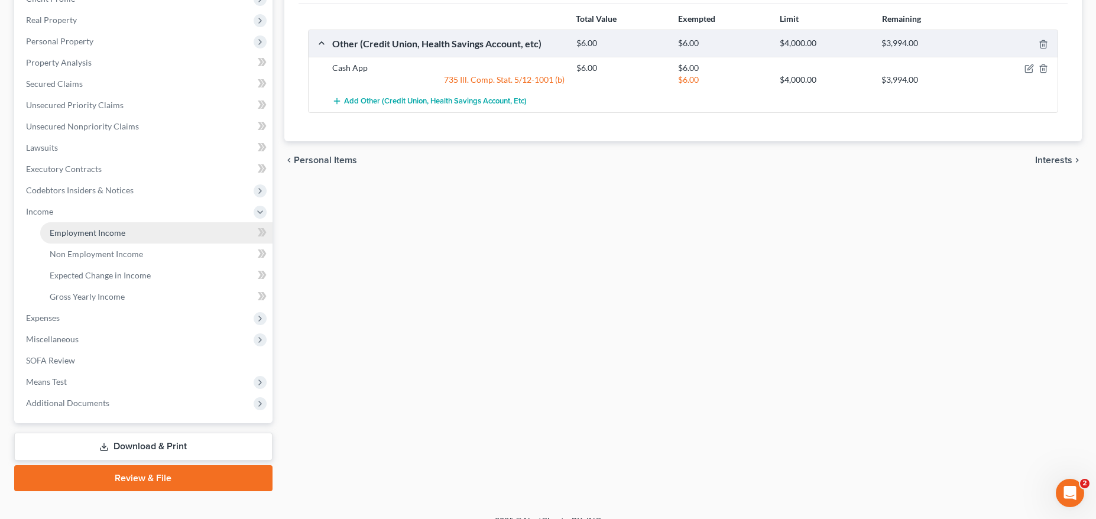
click at [84, 229] on span "Employment Income" at bounding box center [88, 233] width 76 height 10
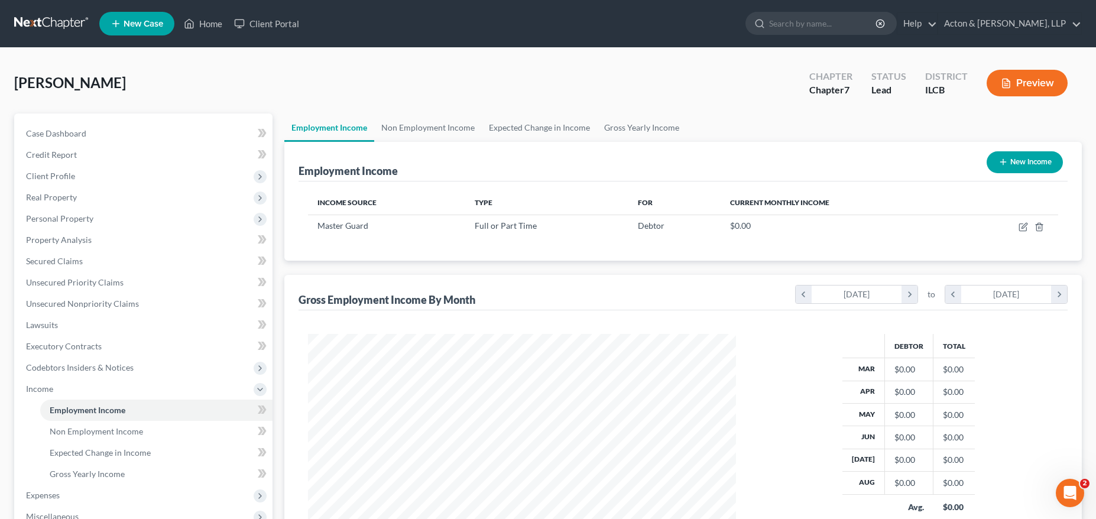
scroll to position [214, 452]
